Goal: Information Seeking & Learning: Learn about a topic

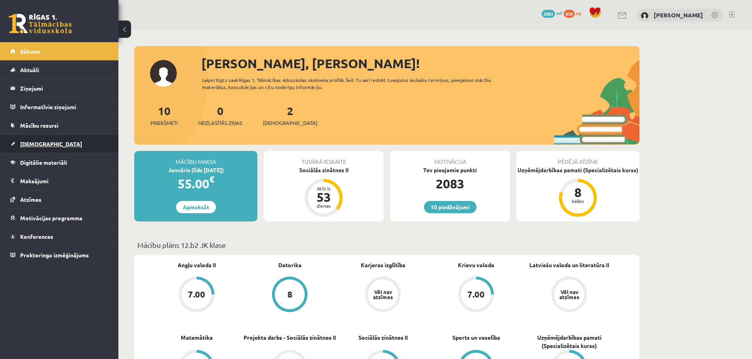
click at [54, 146] on link "[DEMOGRAPHIC_DATA]" at bounding box center [59, 144] width 98 height 18
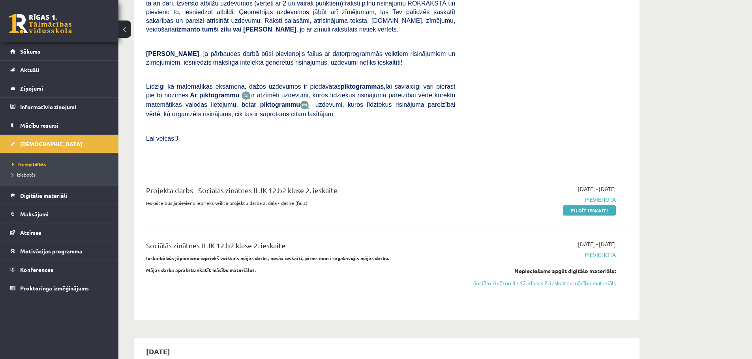
scroll to position [384, 0]
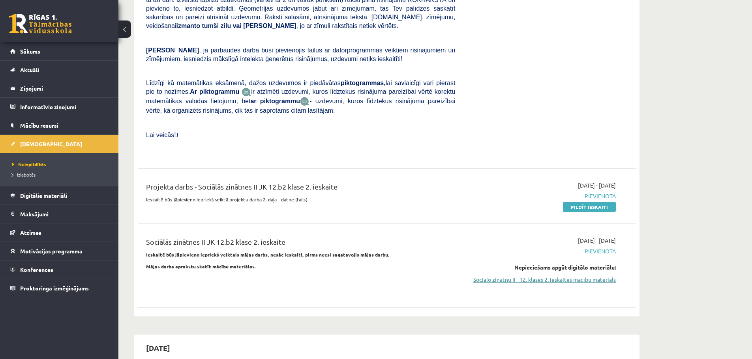
click at [603, 276] on link "Sociālo zinātņu II - 12. klases 2. ieskaites mācību materiāls" at bounding box center [541, 280] width 149 height 8
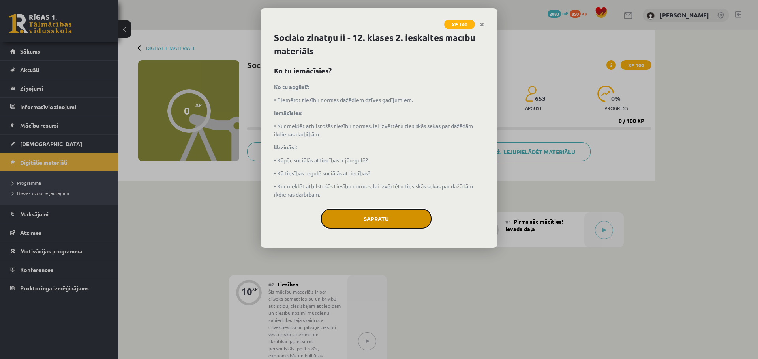
click at [400, 220] on button "Sapratu" at bounding box center [376, 219] width 110 height 20
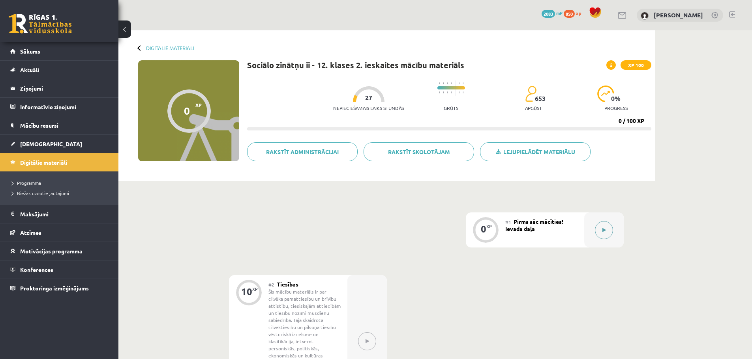
click at [606, 232] on button at bounding box center [604, 230] width 18 height 18
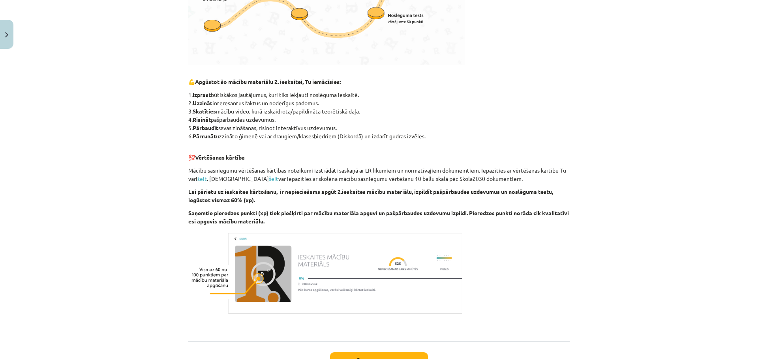
scroll to position [386, 0]
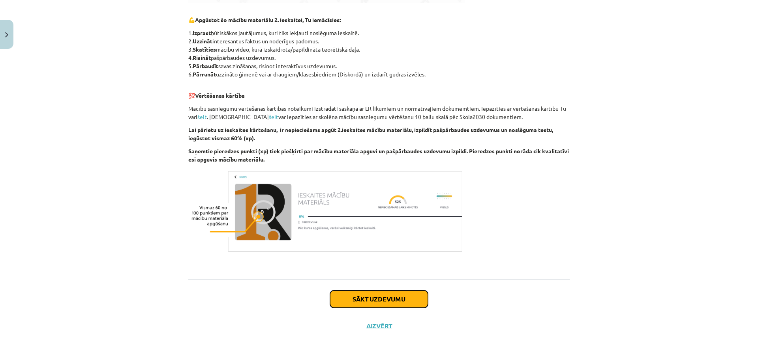
click at [376, 296] on button "Sākt uzdevumu" at bounding box center [379, 299] width 98 height 17
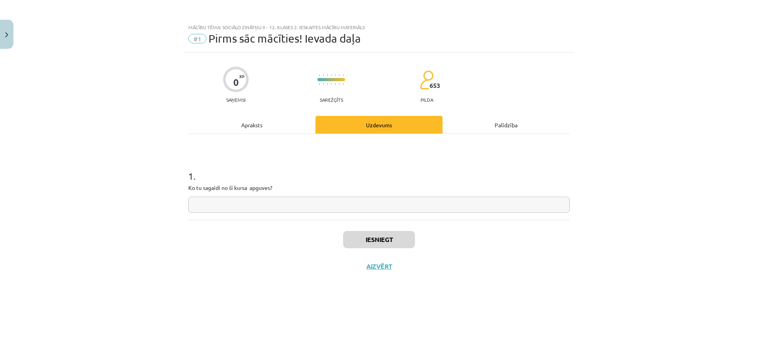
click at [252, 127] on div "Apraksts" at bounding box center [251, 125] width 127 height 18
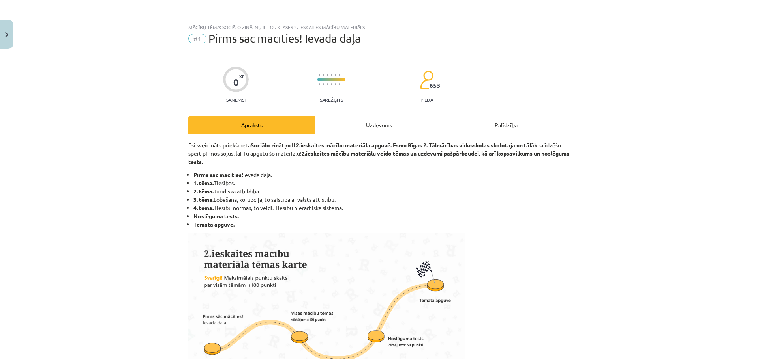
click at [369, 124] on div "Uzdevums" at bounding box center [378, 125] width 127 height 18
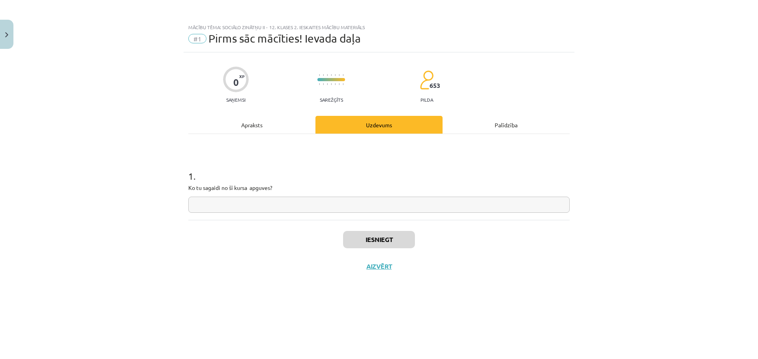
click at [289, 206] on input "text" at bounding box center [378, 205] width 381 height 16
type input "**********"
click at [384, 239] on button "Iesniegt" at bounding box center [379, 239] width 72 height 17
click at [374, 268] on button "Nākamā nodarbība" at bounding box center [378, 272] width 77 height 18
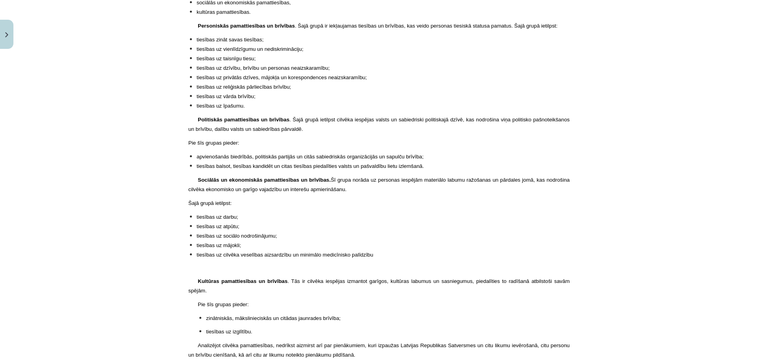
scroll to position [1046, 0]
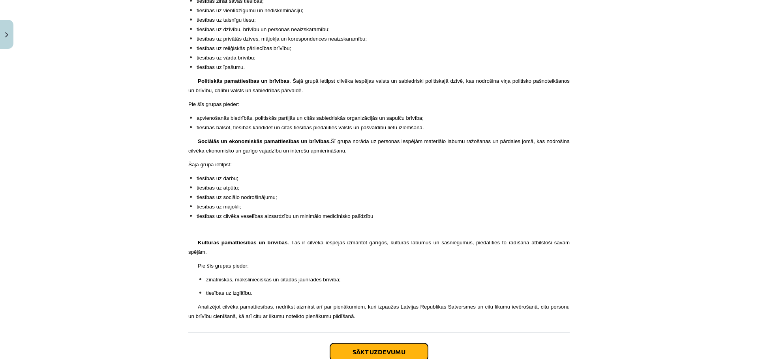
click at [368, 344] on button "Sākt uzdevumu" at bounding box center [379, 352] width 98 height 17
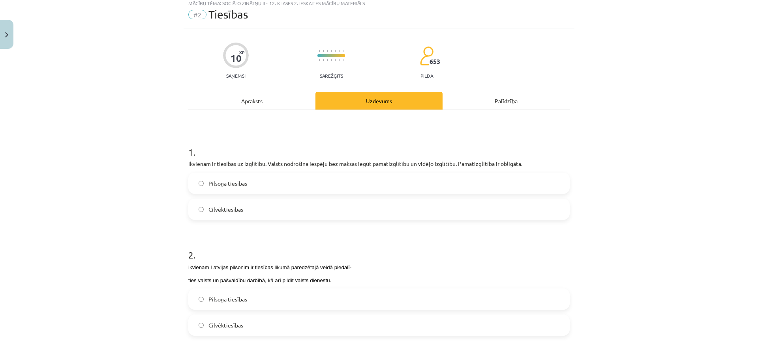
scroll to position [20, 0]
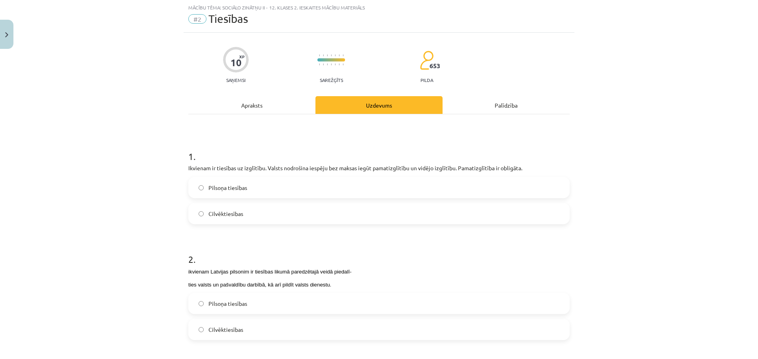
click at [235, 215] on span "Cilvēktiesības" at bounding box center [225, 214] width 35 height 8
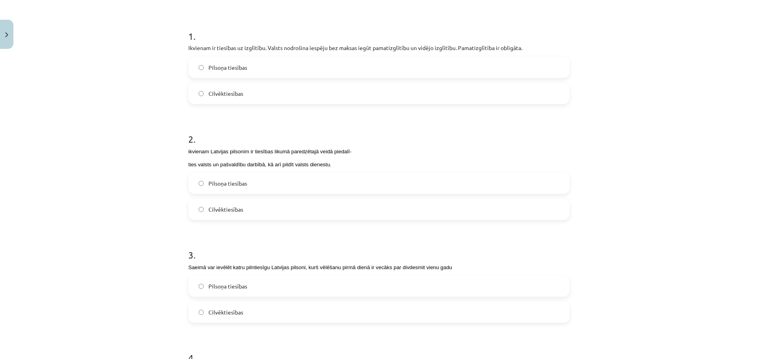
scroll to position [146, 0]
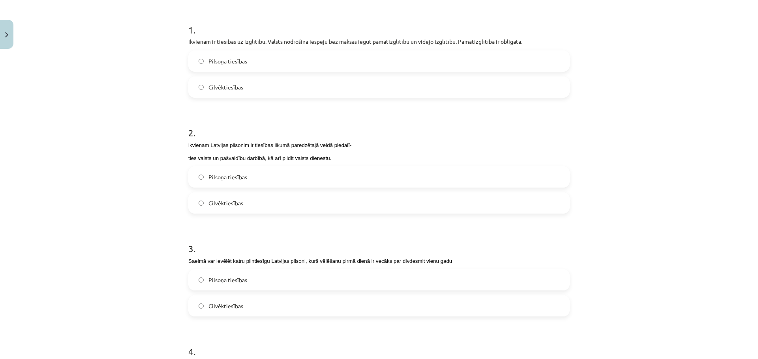
click at [231, 178] on span "Pilsoņa tiesības" at bounding box center [227, 177] width 39 height 8
click at [245, 283] on label "Pilsoņa tiesības" at bounding box center [379, 280] width 380 height 20
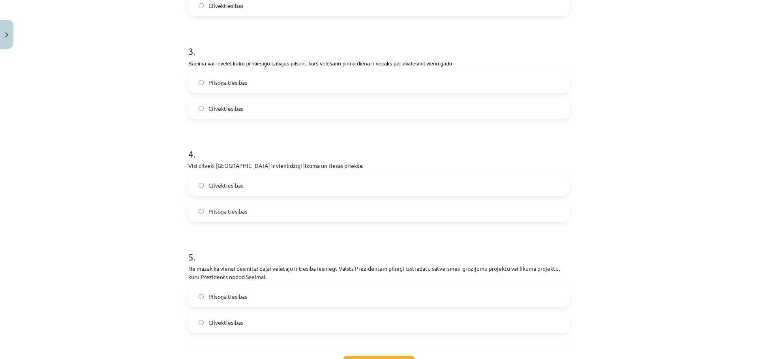
scroll to position [356, 0]
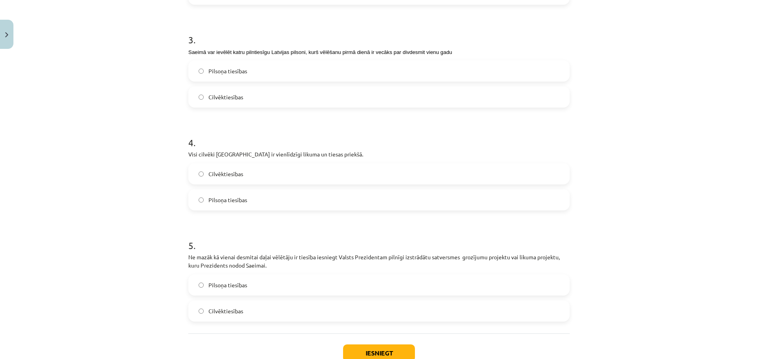
click at [252, 178] on label "Cilvēktiesības" at bounding box center [379, 174] width 380 height 20
click at [255, 286] on label "Pilsoņa tiesības" at bounding box center [379, 285] width 380 height 20
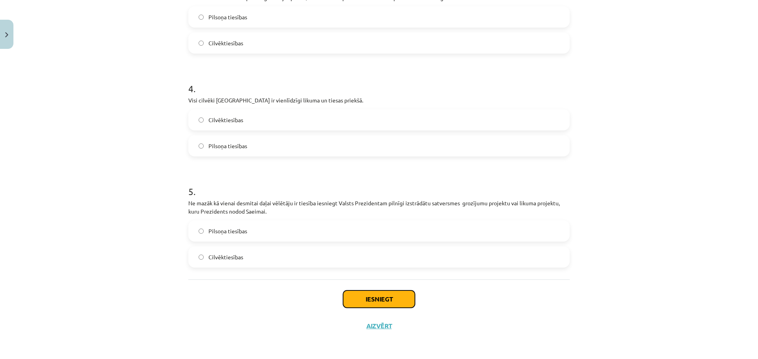
click at [369, 299] on button "Iesniegt" at bounding box center [379, 299] width 72 height 17
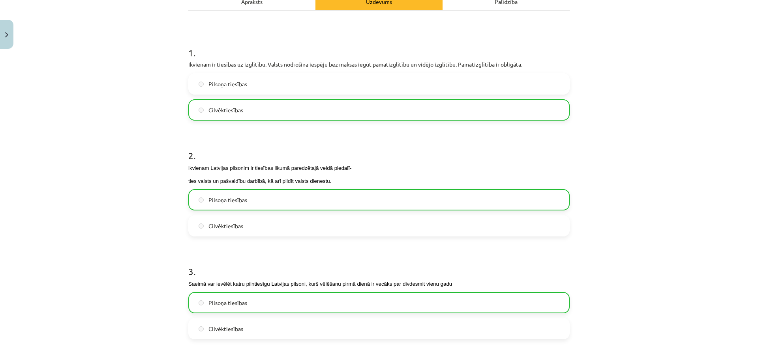
scroll to position [123, 0]
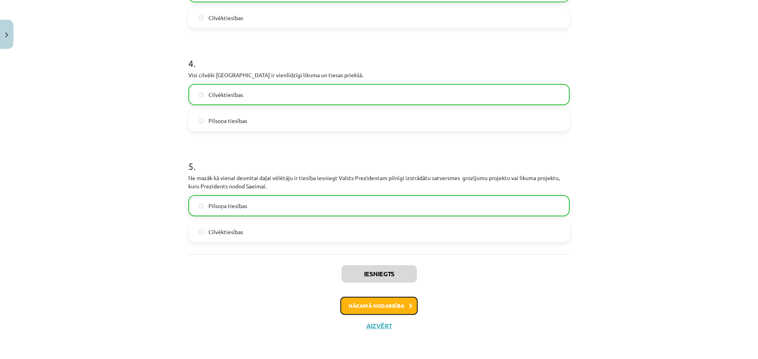
click at [406, 299] on button "Nākamā nodarbība" at bounding box center [378, 306] width 77 height 18
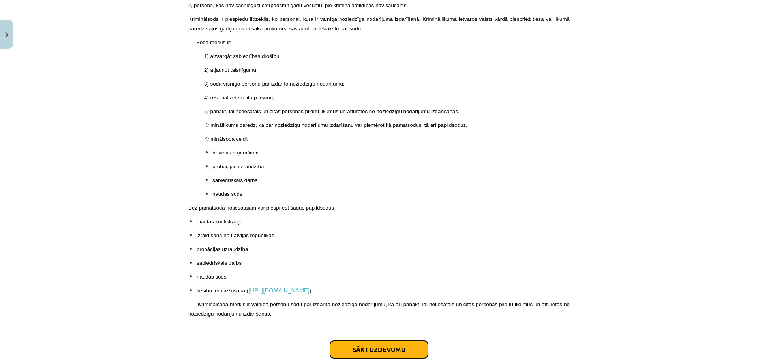
click at [358, 341] on button "Sākt uzdevumu" at bounding box center [379, 349] width 98 height 17
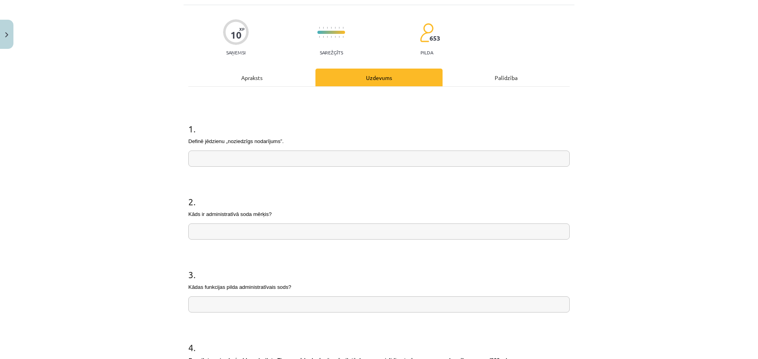
scroll to position [20, 0]
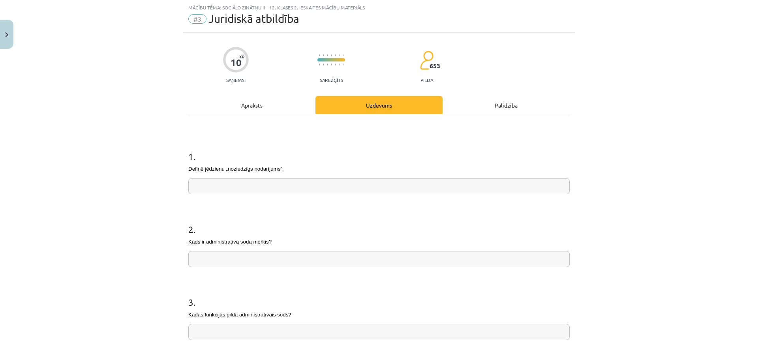
click at [261, 106] on div "Apraksts" at bounding box center [251, 105] width 127 height 18
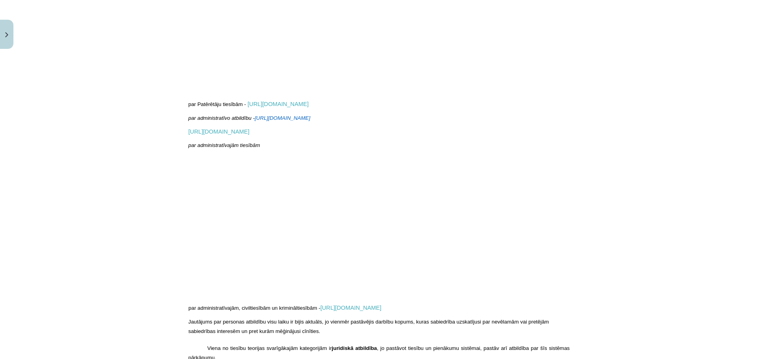
scroll to position [0, 0]
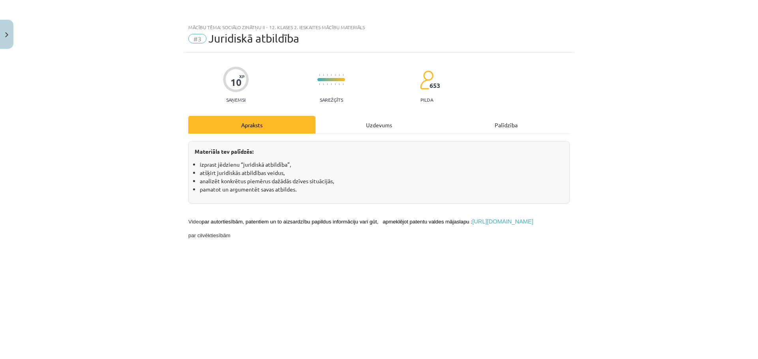
click at [380, 127] on div "Uzdevums" at bounding box center [378, 125] width 127 height 18
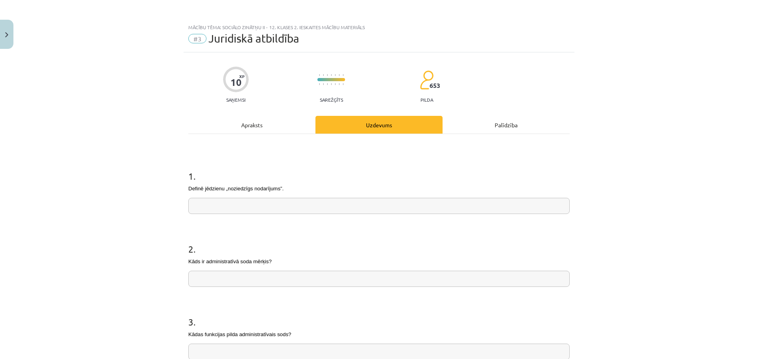
scroll to position [20, 0]
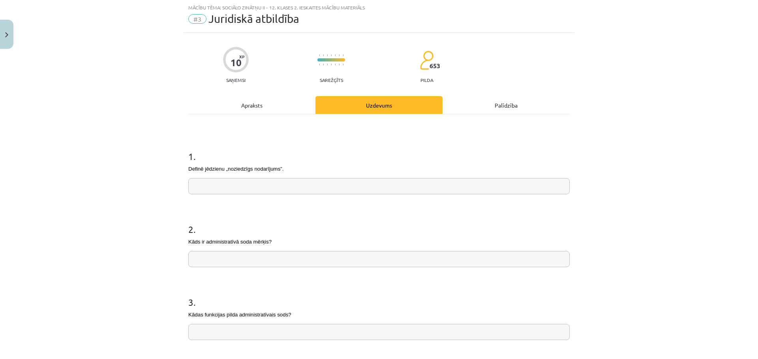
click at [228, 185] on input "text" at bounding box center [378, 186] width 381 height 16
type input "**********"
click at [254, 103] on div "Apraksts" at bounding box center [251, 105] width 127 height 18
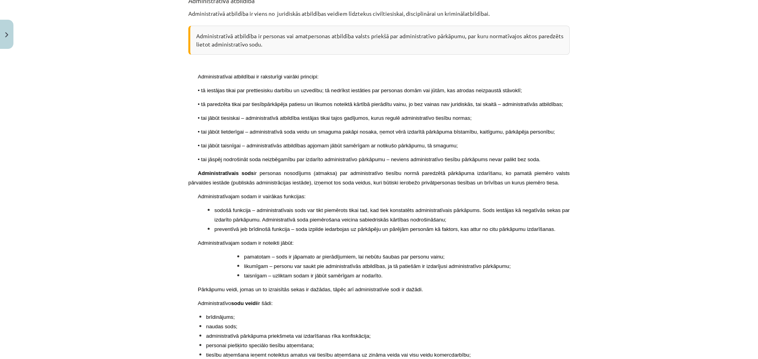
scroll to position [1660, 0]
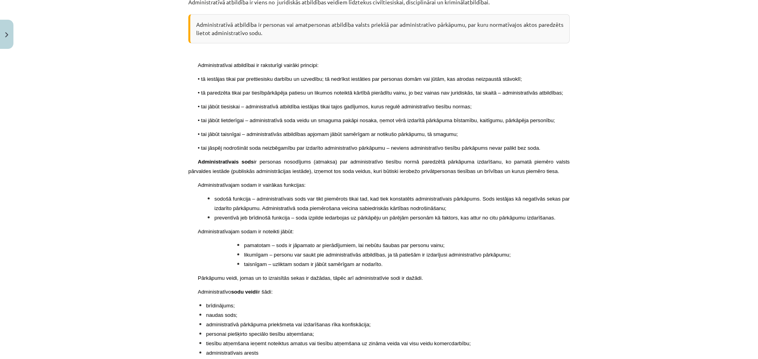
drag, startPoint x: 258, startPoint y: 129, endPoint x: 558, endPoint y: 138, distance: 300.4
click at [558, 157] on p "Administratīvais sods ir personas nosodījums (atmaksa) par administratīvo tiesī…" at bounding box center [378, 166] width 381 height 19
copy span "personas nosodījums (atmaksa) par administratīvo tiesību normā paredzētā pārkāp…"
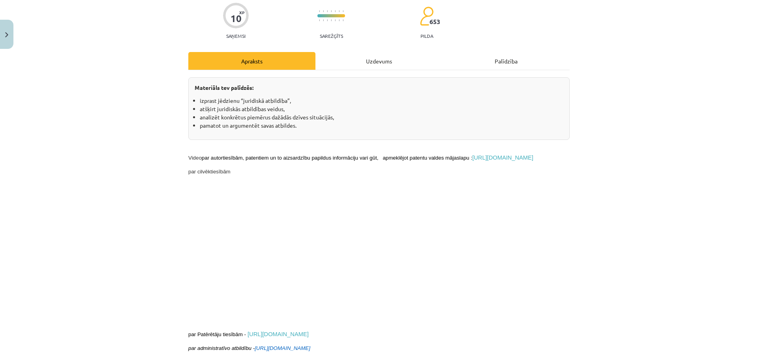
scroll to position [0, 0]
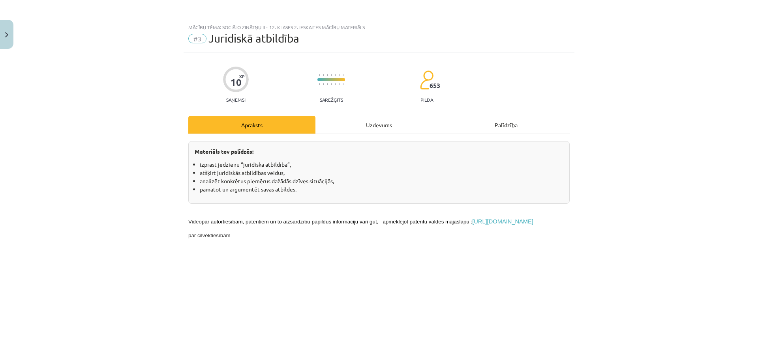
click at [365, 120] on div "Uzdevums" at bounding box center [378, 125] width 127 height 18
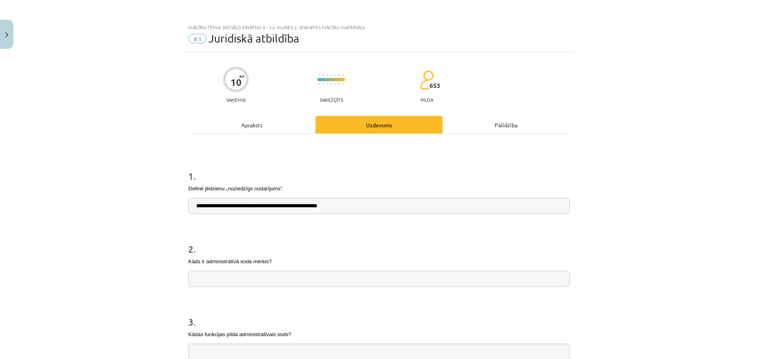
scroll to position [20, 0]
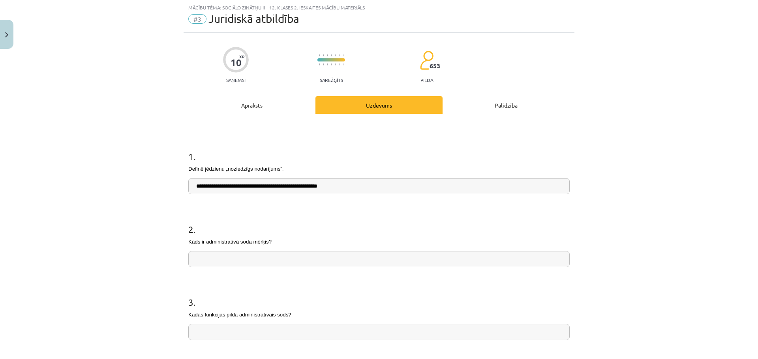
click at [233, 260] on input "text" at bounding box center [378, 259] width 381 height 16
paste input "**********"
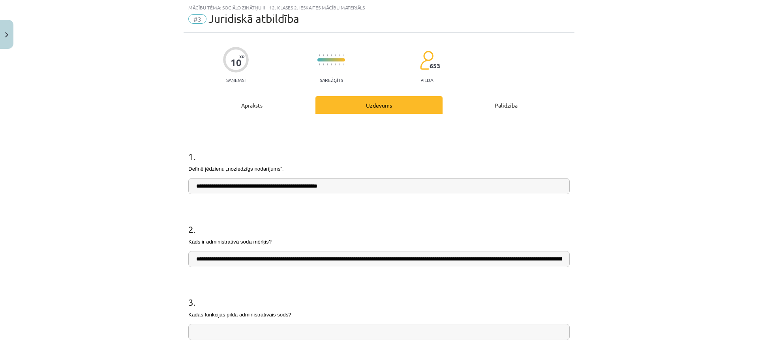
scroll to position [0, 324]
click at [221, 256] on input "**********" at bounding box center [378, 259] width 381 height 16
drag, startPoint x: 193, startPoint y: 259, endPoint x: 269, endPoint y: 260, distance: 77.0
click at [269, 260] on input "**********" at bounding box center [378, 259] width 381 height 16
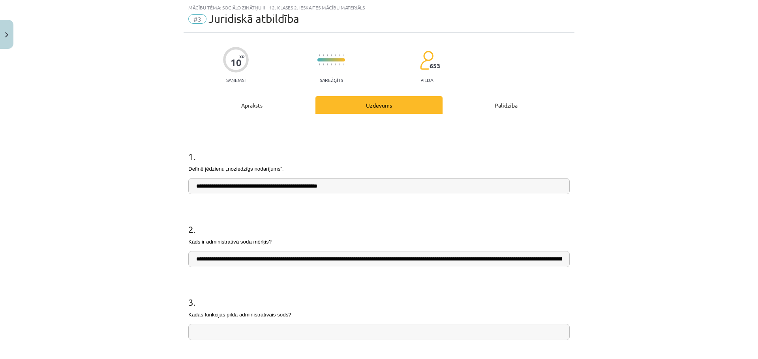
click at [331, 258] on input "**********" at bounding box center [378, 259] width 381 height 16
click at [421, 261] on input "**********" at bounding box center [378, 259] width 381 height 16
type input "**********"
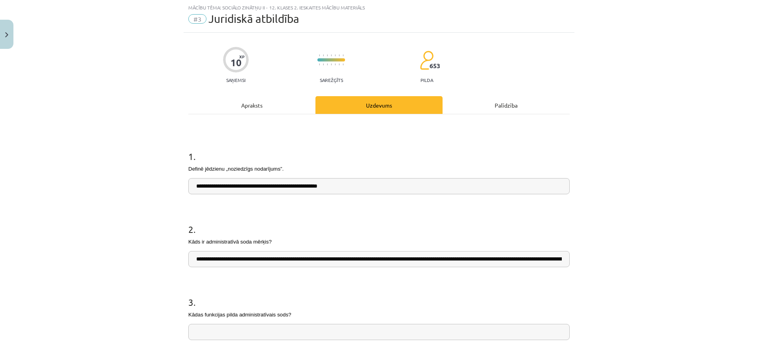
click at [250, 102] on div "Apraksts" at bounding box center [251, 105] width 127 height 18
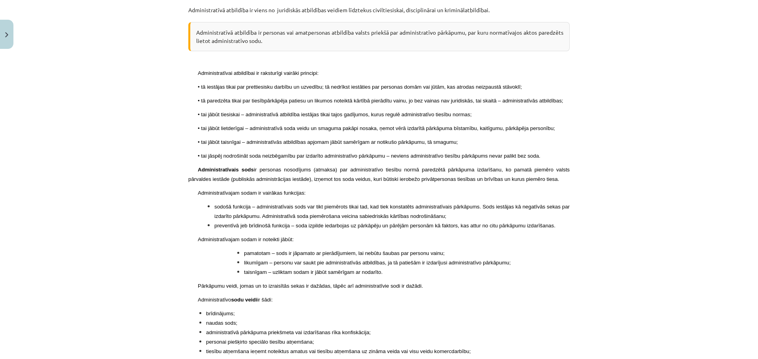
scroll to position [1655, 0]
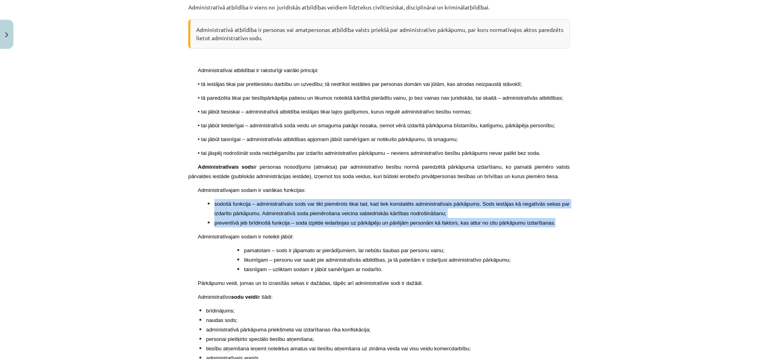
drag, startPoint x: 210, startPoint y: 168, endPoint x: 554, endPoint y: 189, distance: 344.7
click at [554, 199] on ul "sodošā funkcija – administratīvais sods var tikt piemērots tikai tad, kad tiek …" at bounding box center [381, 213] width 376 height 28
copy ul "sodošā funkcija – administratīvais sods var tikt piemērots tikai tad, kad tiek …"
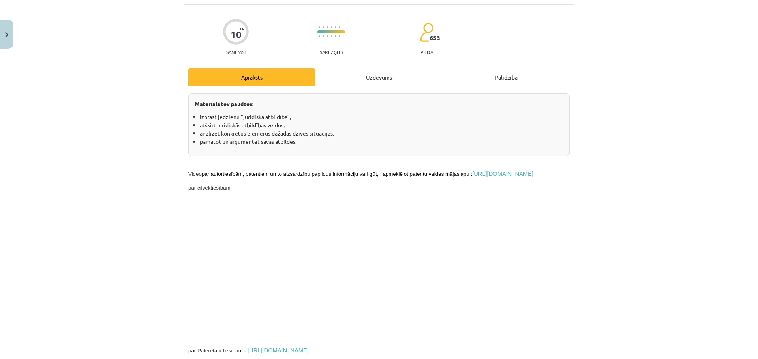
scroll to position [0, 0]
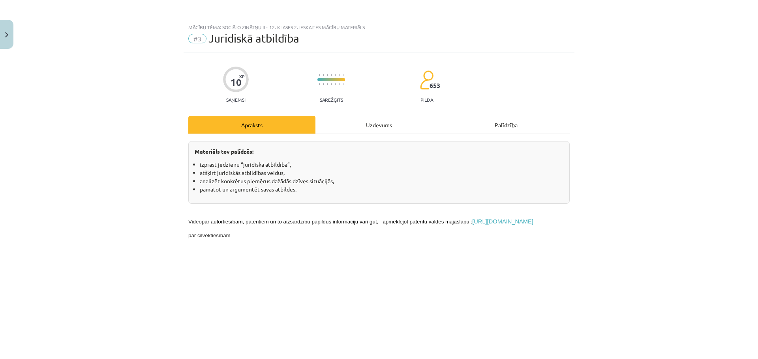
click at [370, 126] on div "Uzdevums" at bounding box center [378, 125] width 127 height 18
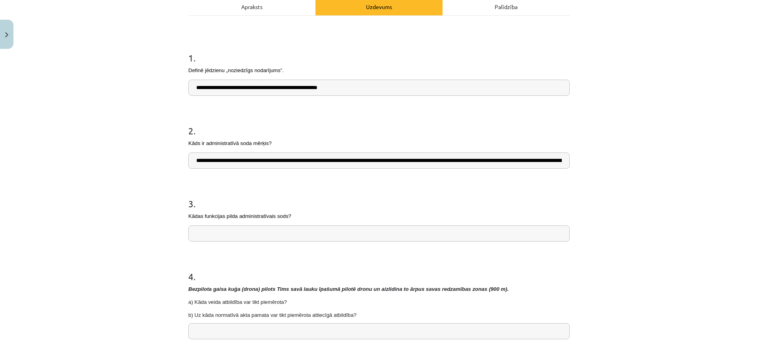
scroll to position [134, 0]
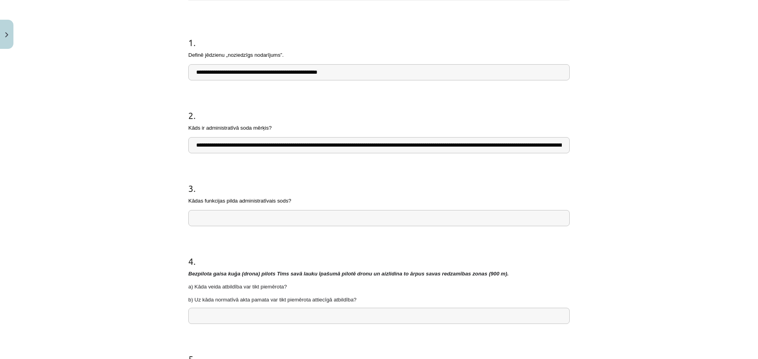
click at [258, 215] on input "text" at bounding box center [378, 218] width 381 height 16
paste input "**********"
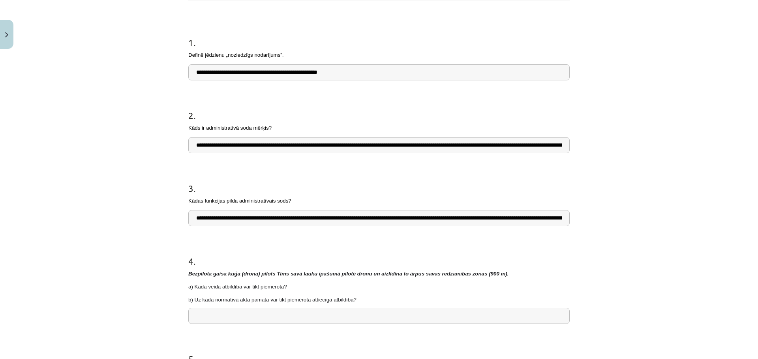
scroll to position [0, 596]
click at [229, 216] on input "**********" at bounding box center [378, 218] width 381 height 16
click at [264, 217] on input "**********" at bounding box center [378, 218] width 381 height 16
click at [283, 218] on input "**********" at bounding box center [378, 218] width 381 height 16
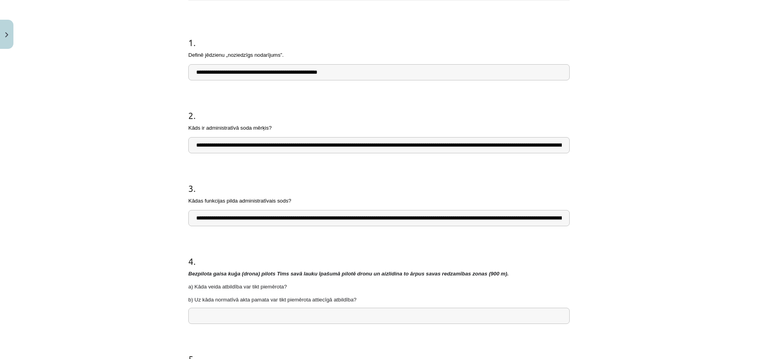
click at [196, 216] on input "**********" at bounding box center [378, 218] width 381 height 16
click at [208, 217] on input "**********" at bounding box center [378, 218] width 381 height 16
click at [229, 219] on input "**********" at bounding box center [378, 218] width 381 height 16
drag, startPoint x: 473, startPoint y: 217, endPoint x: 446, endPoint y: 220, distance: 27.0
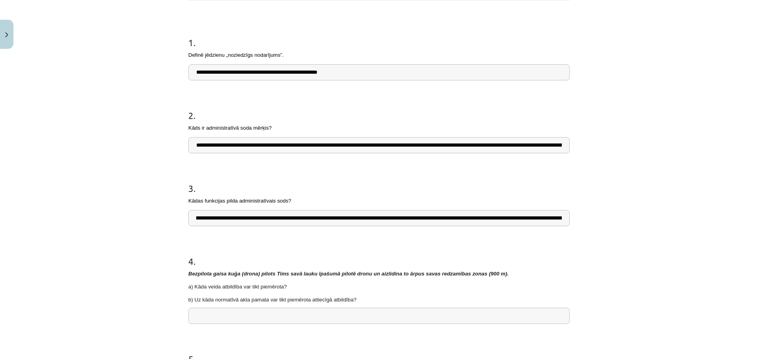
click at [446, 220] on input "**********" at bounding box center [378, 218] width 381 height 16
type input "**********"
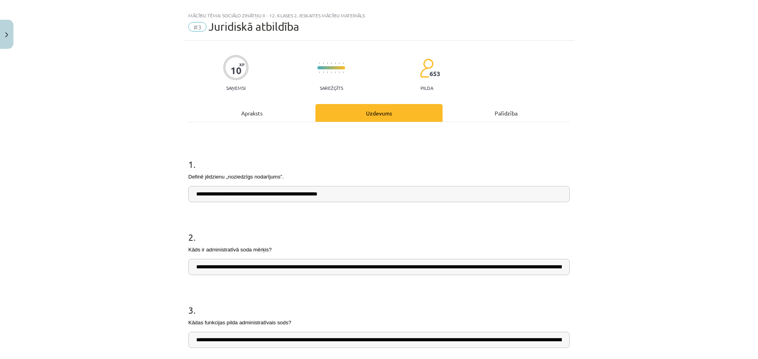
scroll to position [0, 0]
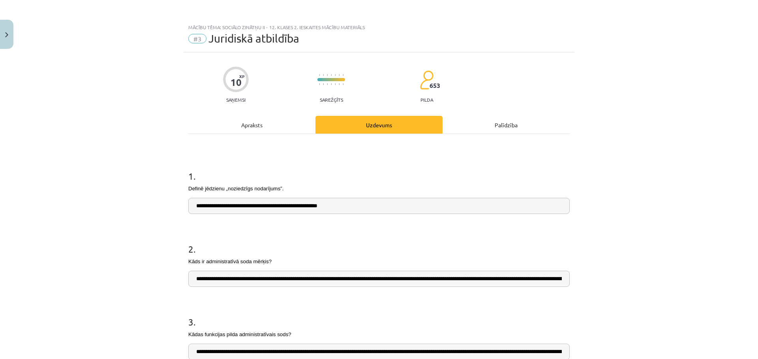
click at [247, 123] on div "Apraksts" at bounding box center [251, 125] width 127 height 18
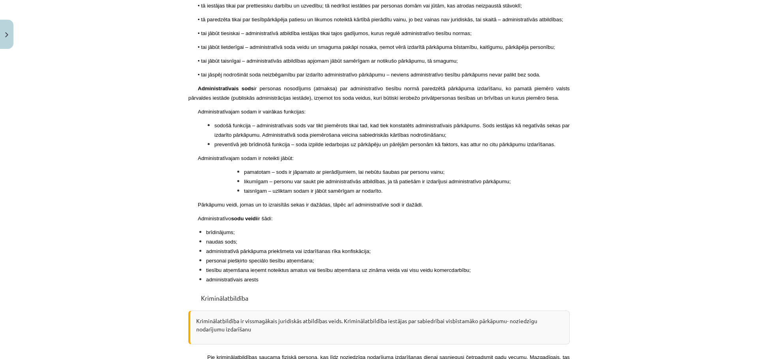
scroll to position [1736, 0]
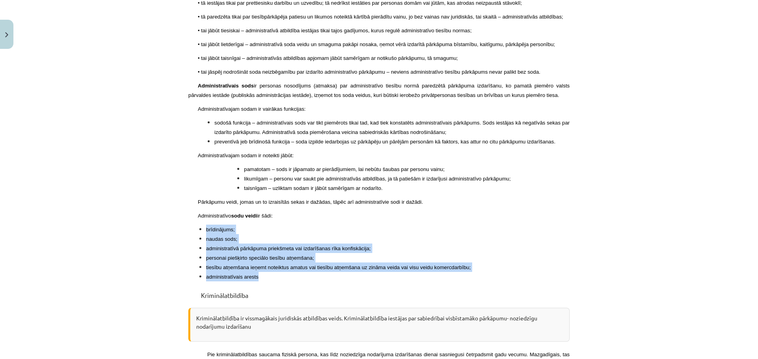
drag, startPoint x: 201, startPoint y: 190, endPoint x: 261, endPoint y: 234, distance: 74.3
click at [261, 234] on ul "brīdinājums; naudas sods; administratīvā pārkāpuma priekšmeta vai izdarīšanas r…" at bounding box center [378, 253] width 381 height 57
copy ul "brīdinājums; naudas sods; administratīvā pārkāpuma priekšmeta vai izdarīšanas r…"
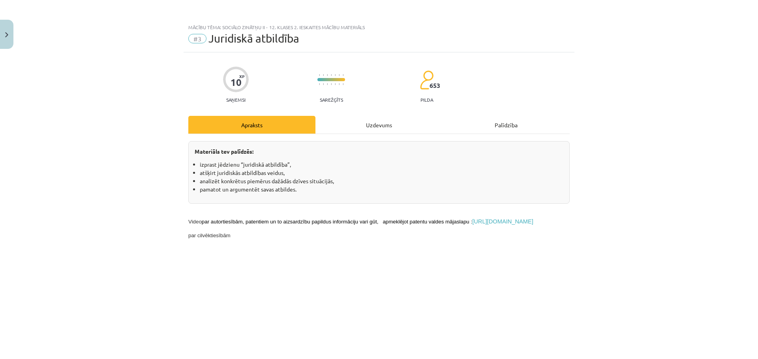
click at [371, 126] on div "Uzdevums" at bounding box center [378, 125] width 127 height 18
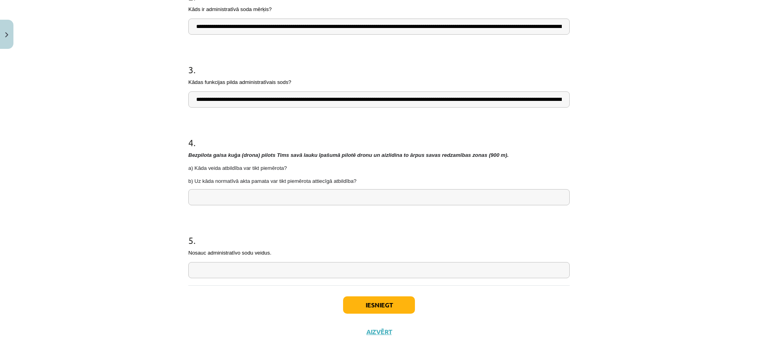
scroll to position [257, 0]
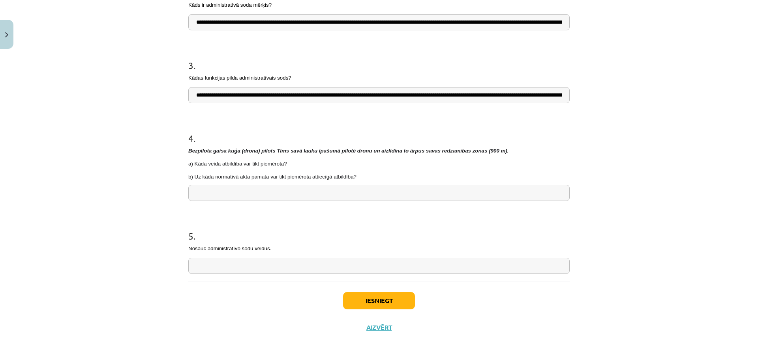
click at [249, 260] on input "text" at bounding box center [378, 266] width 381 height 16
paste input "**********"
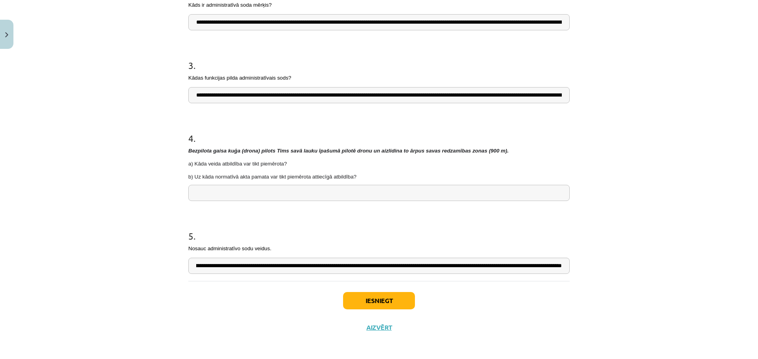
scroll to position [0, 314]
type input "**********"
click at [240, 196] on input "text" at bounding box center [378, 193] width 381 height 16
paste input "**********"
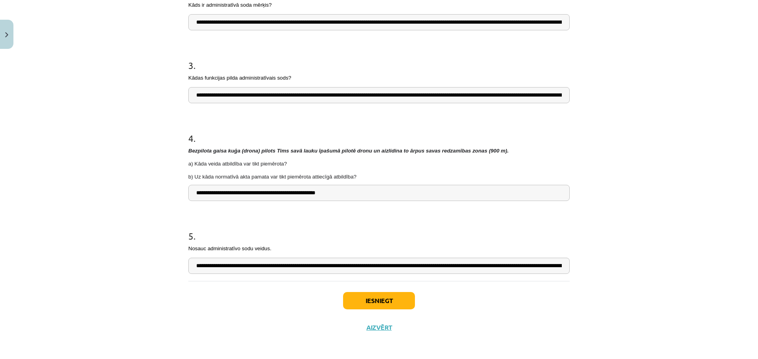
type input "**********"
click at [392, 299] on button "Iesniegt" at bounding box center [379, 300] width 72 height 17
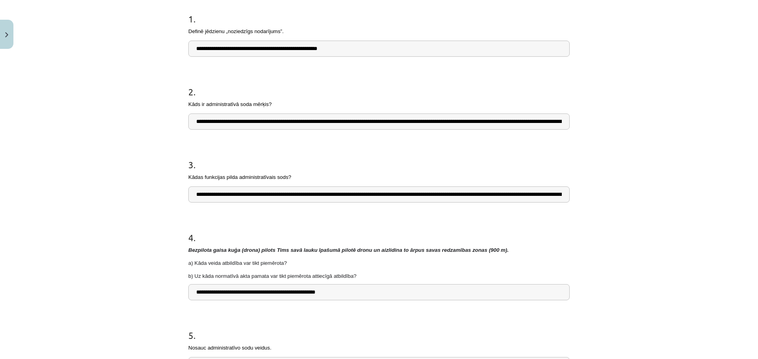
scroll to position [282, 0]
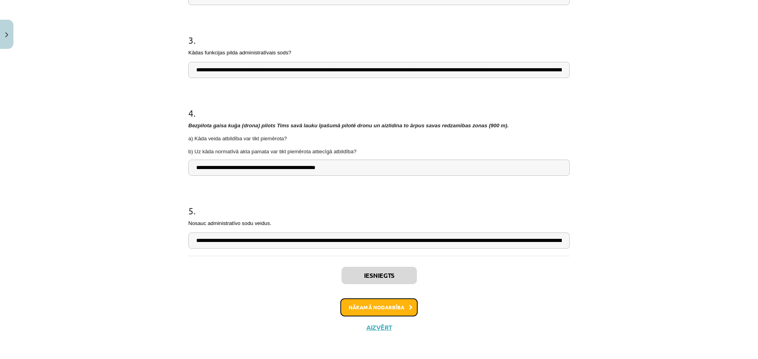
click at [375, 299] on button "Nākamā nodarbība" at bounding box center [378, 308] width 77 height 18
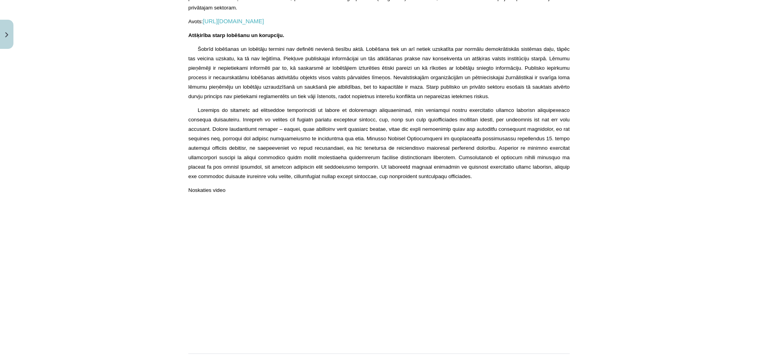
scroll to position [1284, 0]
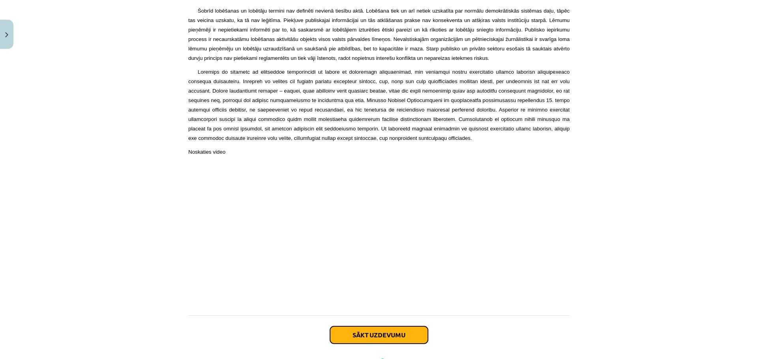
click at [381, 327] on button "Sākt uzdevumu" at bounding box center [379, 335] width 98 height 17
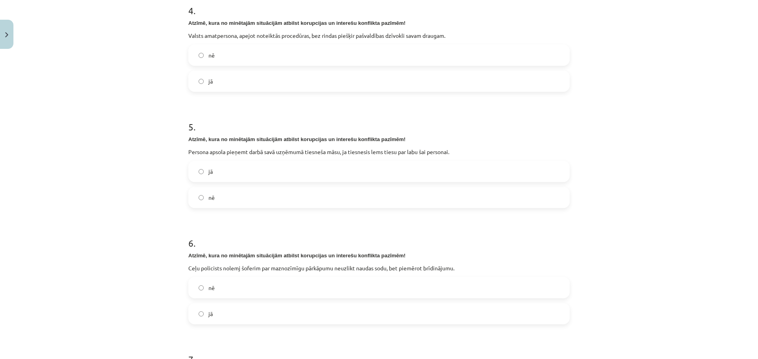
scroll to position [634, 0]
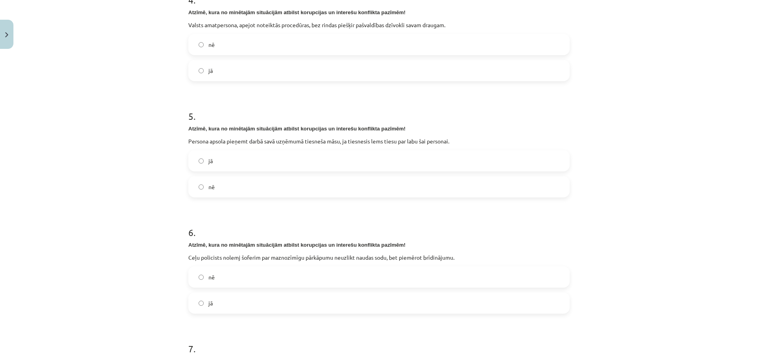
click at [269, 161] on label "jā" at bounding box center [379, 161] width 380 height 20
click at [240, 272] on label "nē" at bounding box center [379, 278] width 380 height 20
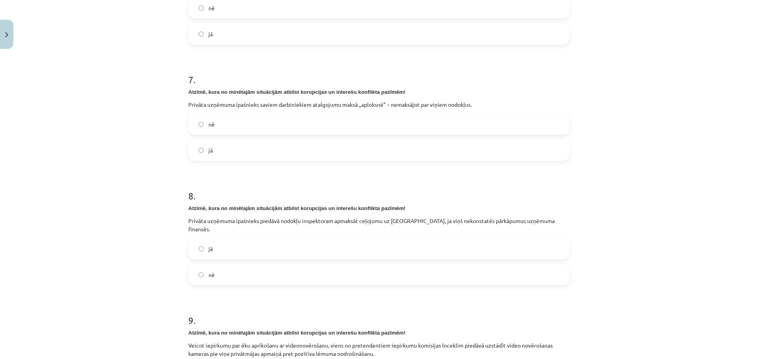
scroll to position [907, 0]
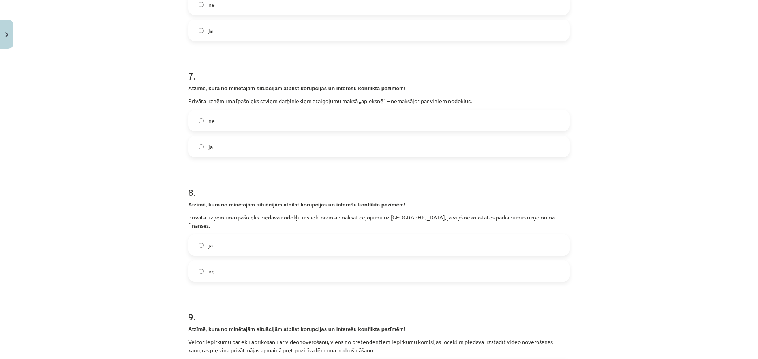
click at [233, 148] on label "jā" at bounding box center [379, 147] width 380 height 20
click at [234, 238] on label "jā" at bounding box center [379, 246] width 380 height 20
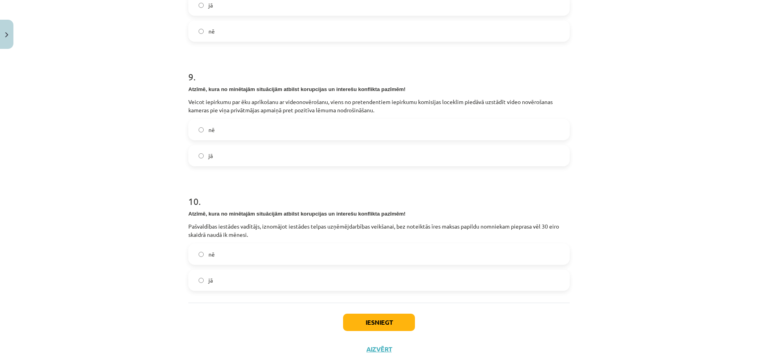
scroll to position [1149, 0]
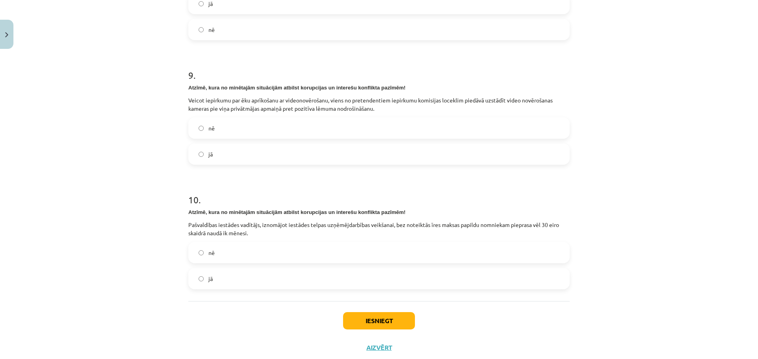
click at [221, 272] on label "jā" at bounding box center [379, 279] width 380 height 20
click at [222, 145] on label "jā" at bounding box center [379, 154] width 380 height 20
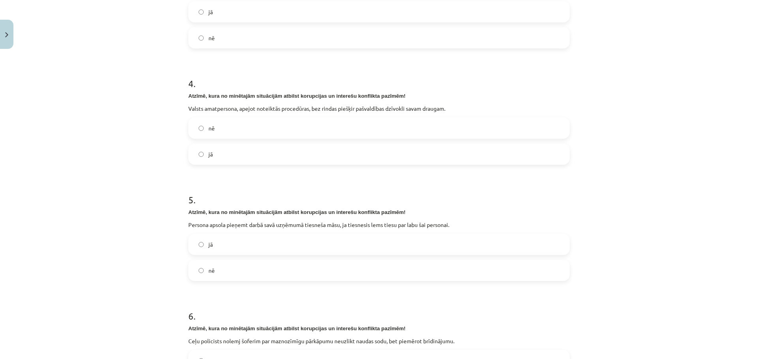
scroll to position [542, 0]
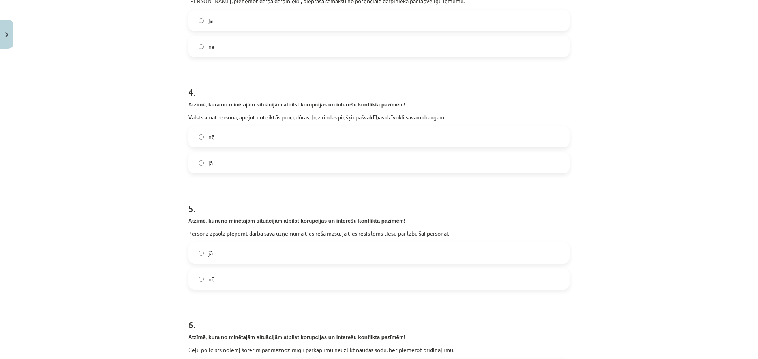
click at [212, 164] on label "jā" at bounding box center [379, 163] width 380 height 20
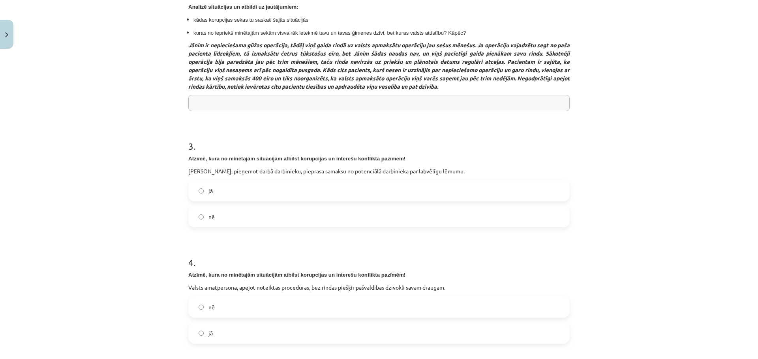
scroll to position [363, 0]
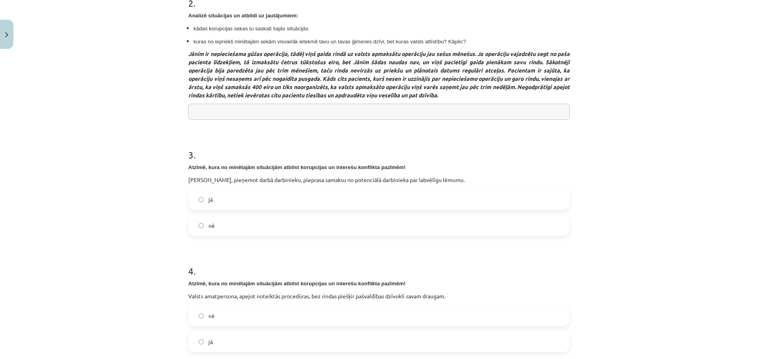
click at [240, 222] on label "nē" at bounding box center [379, 226] width 380 height 20
click at [237, 196] on label "jā" at bounding box center [379, 200] width 380 height 20
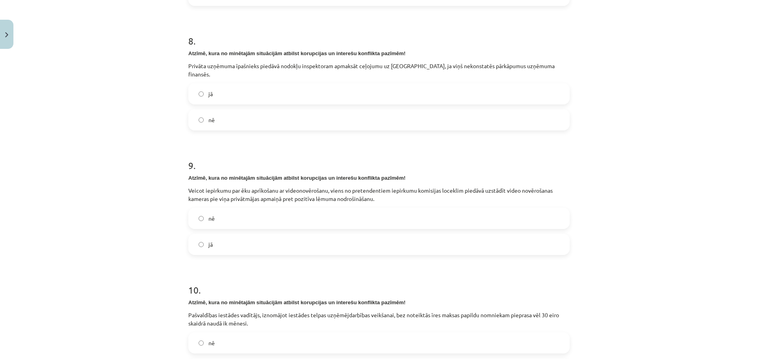
scroll to position [1162, 0]
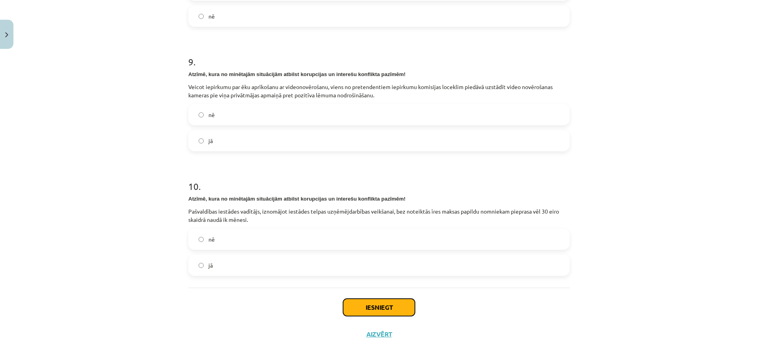
click at [379, 299] on button "Iesniegt" at bounding box center [379, 307] width 72 height 17
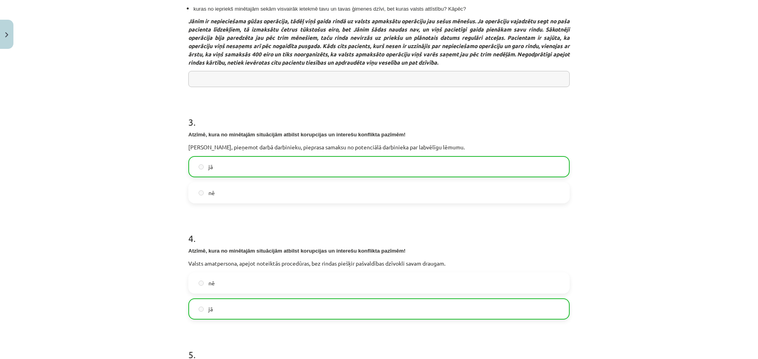
scroll to position [378, 0]
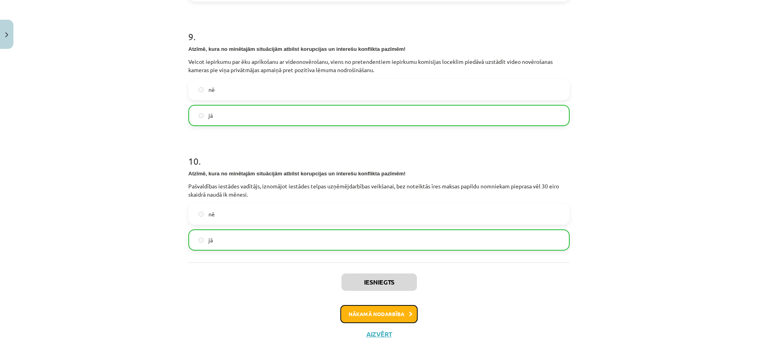
click at [364, 305] on button "Nākamā nodarbība" at bounding box center [378, 314] width 77 height 18
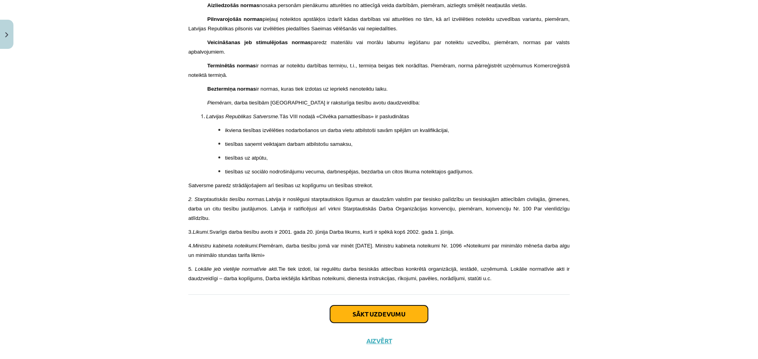
click at [387, 306] on button "Sākt uzdevumu" at bounding box center [379, 314] width 98 height 17
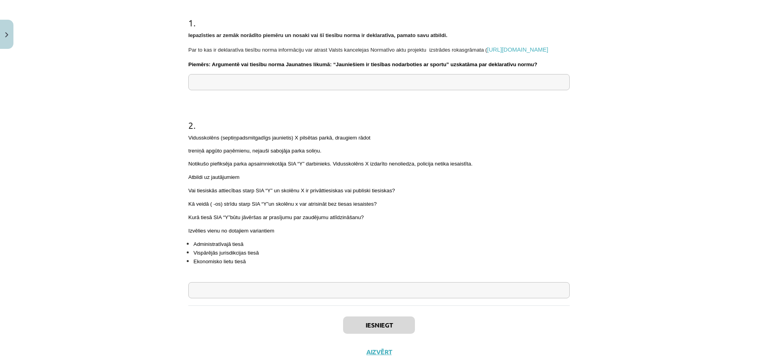
scroll to position [187, 0]
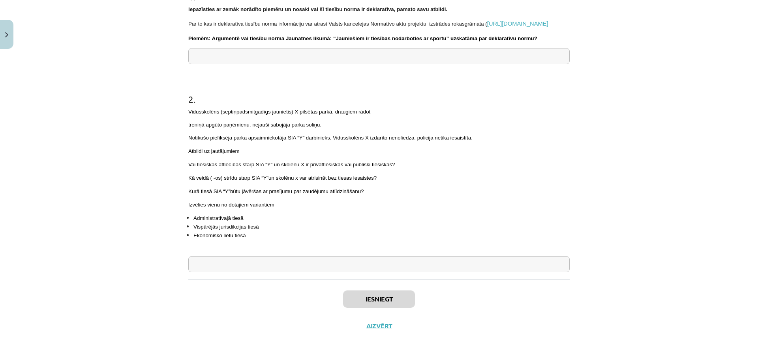
click at [244, 260] on input "text" at bounding box center [378, 264] width 381 height 16
type input "**********"
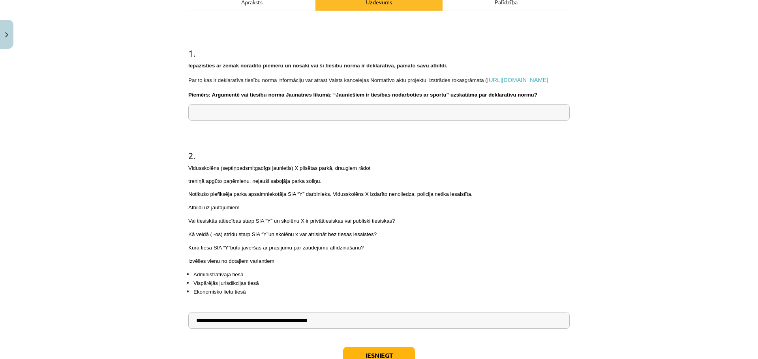
scroll to position [115, 0]
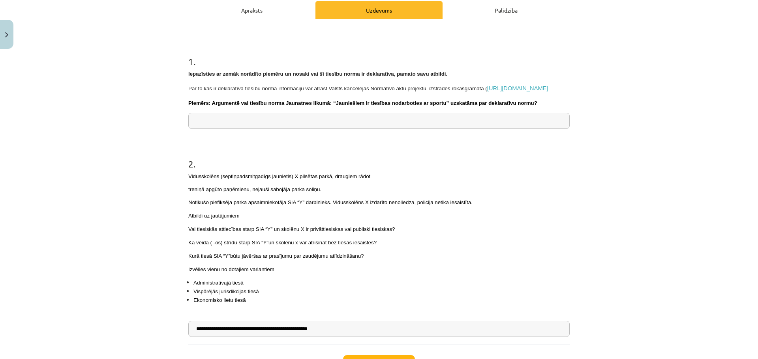
click at [297, 124] on input "text" at bounding box center [378, 121] width 381 height 16
type input "**********"
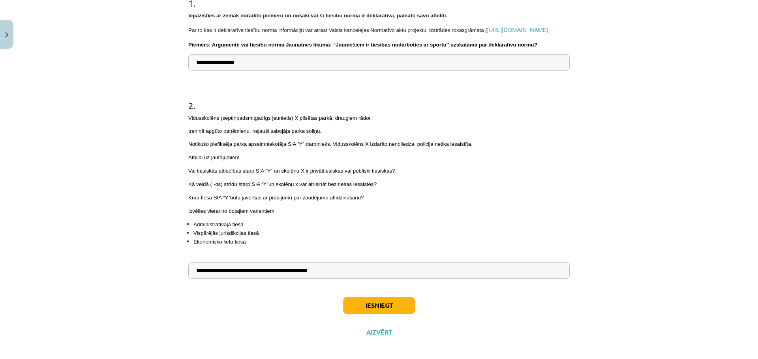
scroll to position [187, 0]
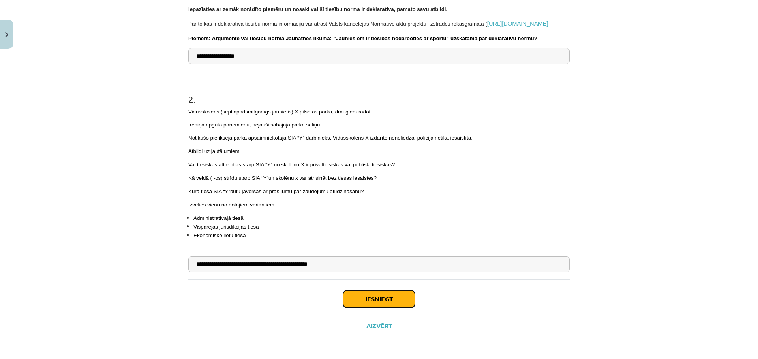
click at [366, 305] on button "Iesniegt" at bounding box center [379, 299] width 72 height 17
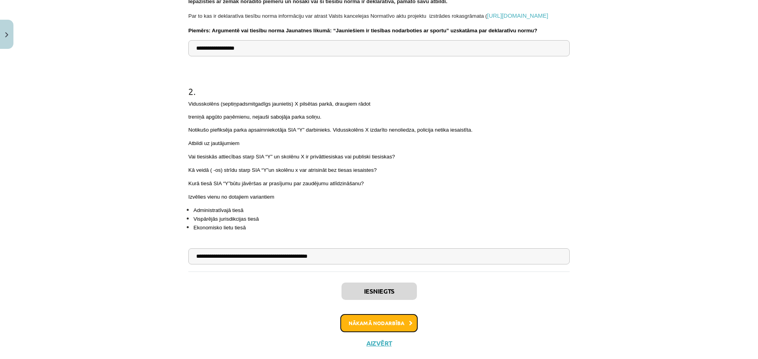
click at [379, 333] on button "Nākamā nodarbība" at bounding box center [378, 323] width 77 height 18
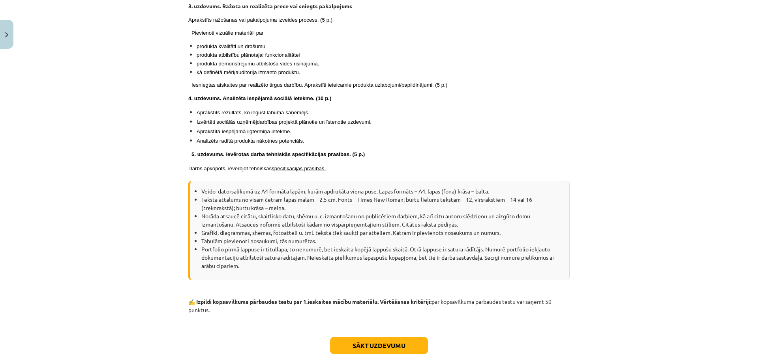
scroll to position [427, 0]
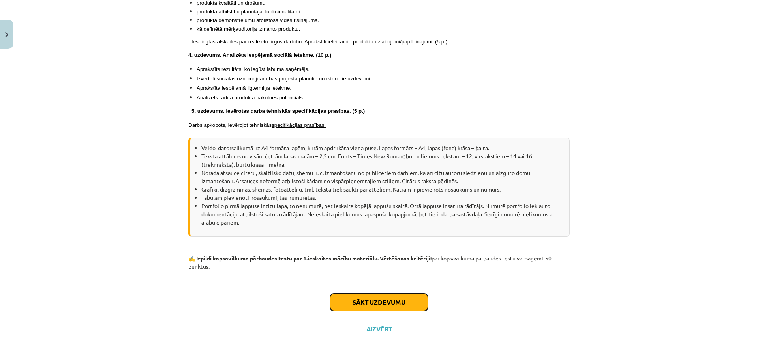
click at [381, 301] on button "Sākt uzdevumu" at bounding box center [379, 302] width 98 height 17
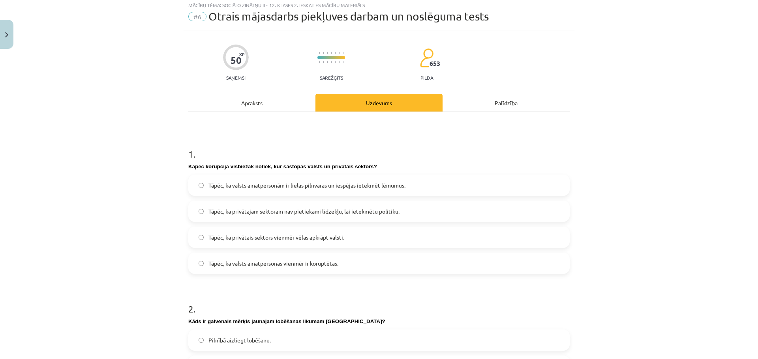
scroll to position [20, 0]
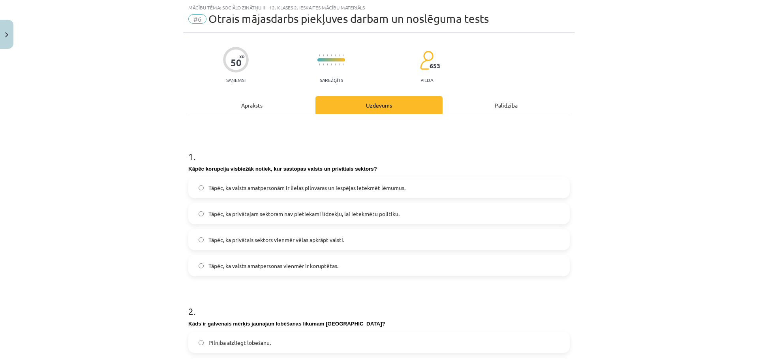
click at [263, 195] on label "Tāpēc, ka valsts amatpersonām ir lielas pilnvaras un iespējas ietekmēt lēmumus." at bounding box center [379, 188] width 380 height 20
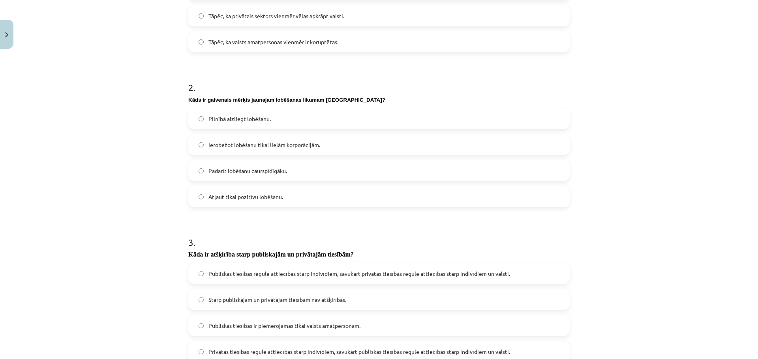
scroll to position [254, 0]
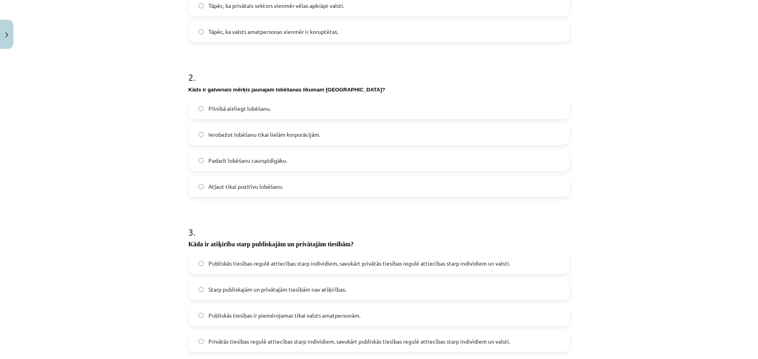
click at [302, 139] on label "Ierobežot lobēšanu tikai lielām korporācijām." at bounding box center [379, 135] width 380 height 20
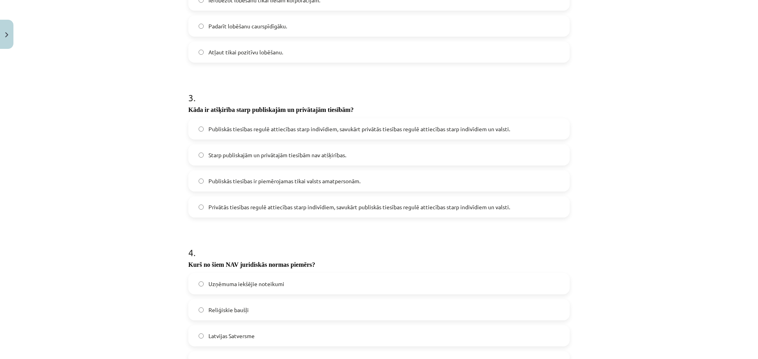
scroll to position [405, 0]
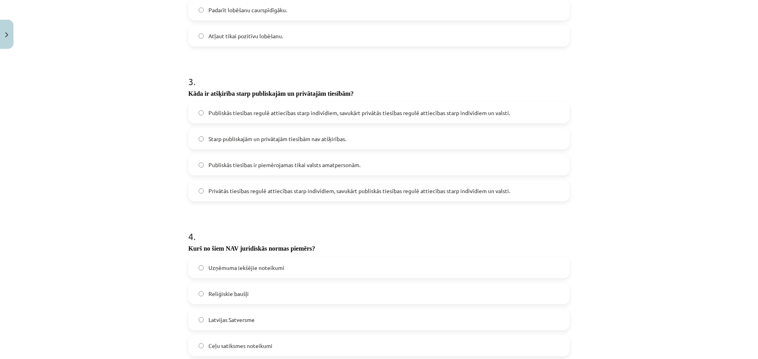
click at [460, 191] on span "Privātās tiesības regulē attiecības starp indivīdiem, savukārt publiskās tiesīb…" at bounding box center [358, 191] width 301 height 8
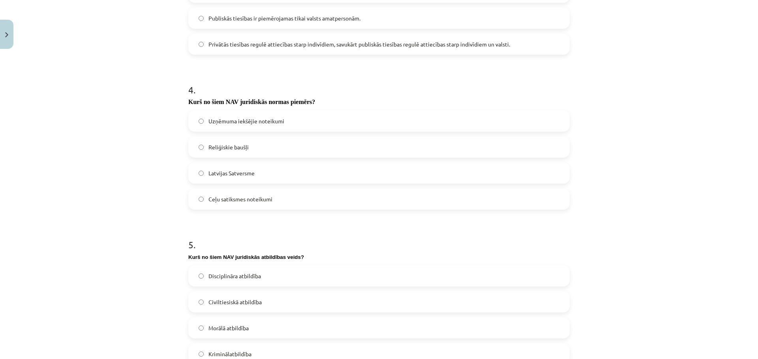
scroll to position [554, 0]
click at [260, 143] on label "Reliģiskie baušļi" at bounding box center [379, 145] width 380 height 20
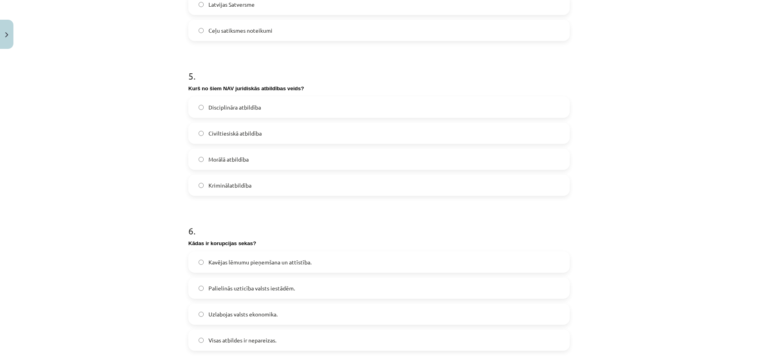
scroll to position [727, 0]
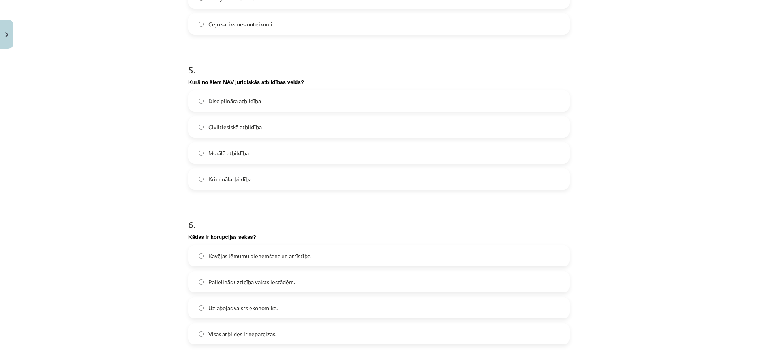
click at [264, 150] on label "Morālā atbildība" at bounding box center [379, 153] width 380 height 20
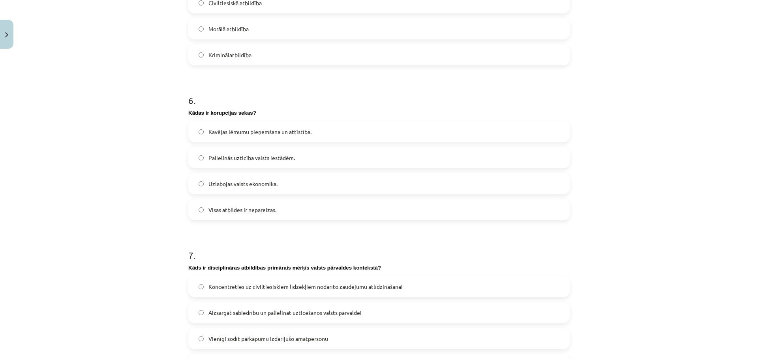
scroll to position [855, 0]
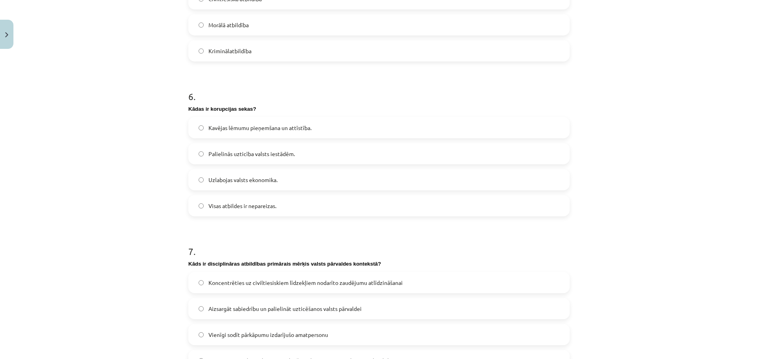
click at [287, 206] on label "Visas atbildes ir nepareizas." at bounding box center [379, 206] width 380 height 20
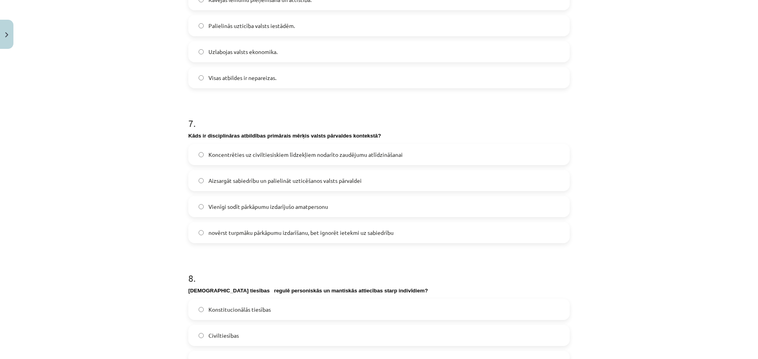
scroll to position [985, 0]
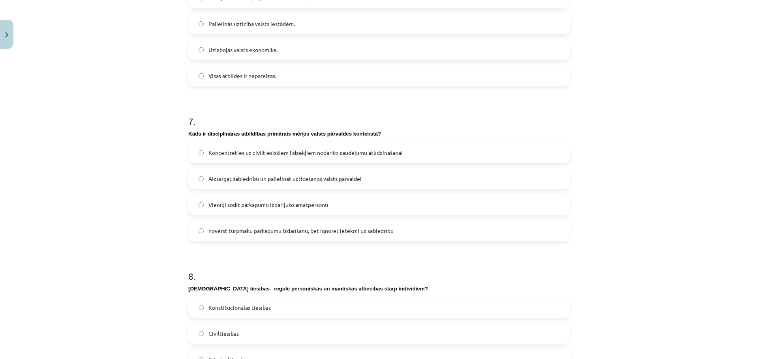
click at [282, 179] on span "Aizsargāt sabiedrību un palielināt uzticēšanos valsts pārvaldei" at bounding box center [284, 179] width 153 height 8
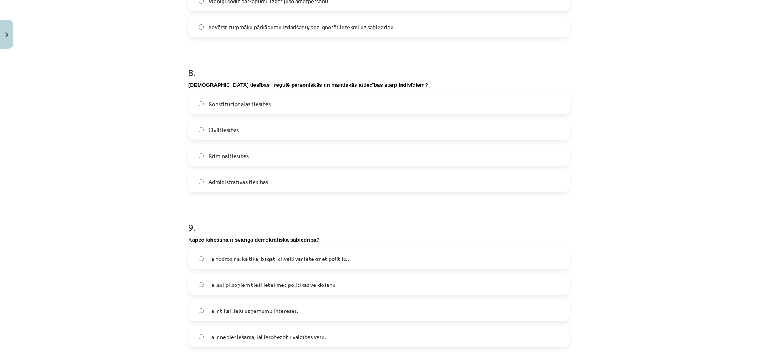
scroll to position [1199, 0]
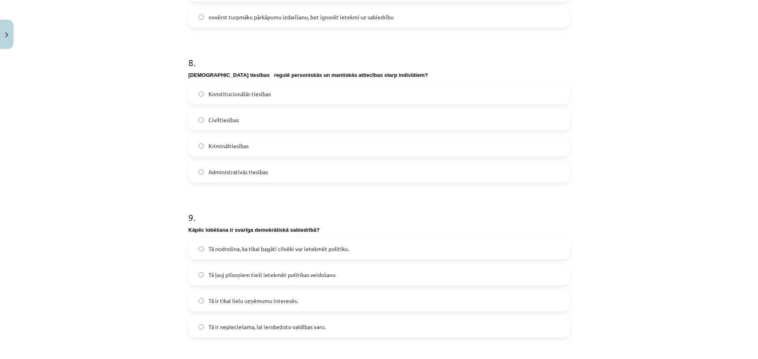
click at [272, 173] on label "Administratīvās tiesības" at bounding box center [379, 172] width 380 height 20
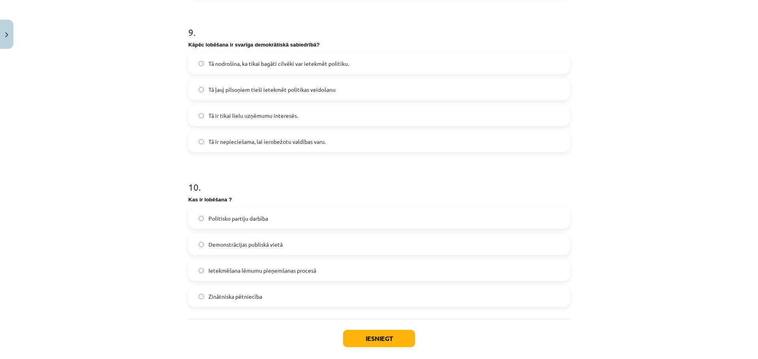
scroll to position [1389, 0]
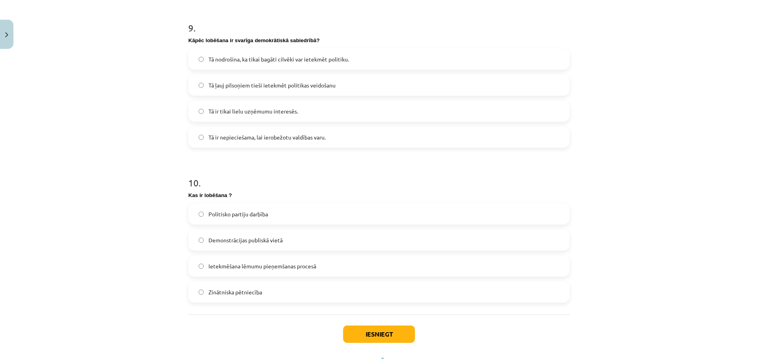
click at [270, 90] on label "Tā ļauj pilsoņiem tieši ietekmēt politikas veidošanu" at bounding box center [379, 85] width 380 height 20
click at [289, 271] on label "Ietekmēšana lēmumu pieņemšanas procesā" at bounding box center [379, 266] width 380 height 20
click at [377, 333] on button "Iesniegt" at bounding box center [379, 334] width 72 height 17
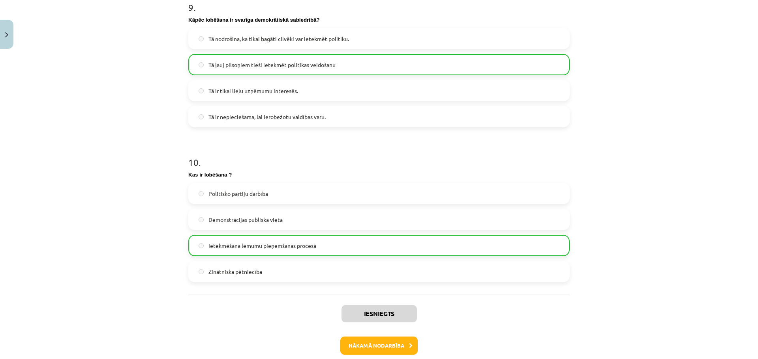
scroll to position [1449, 0]
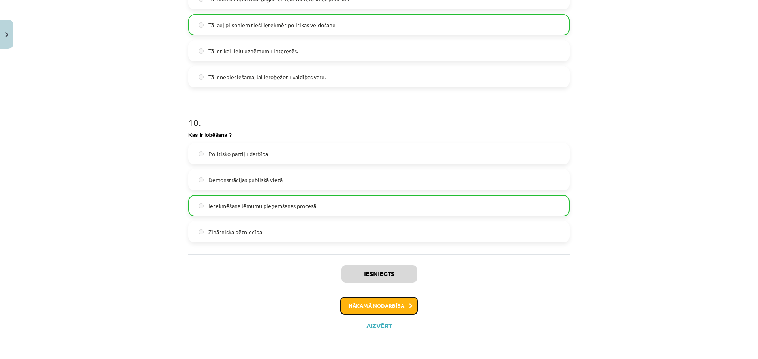
click at [391, 305] on button "Nākamā nodarbība" at bounding box center [378, 306] width 77 height 18
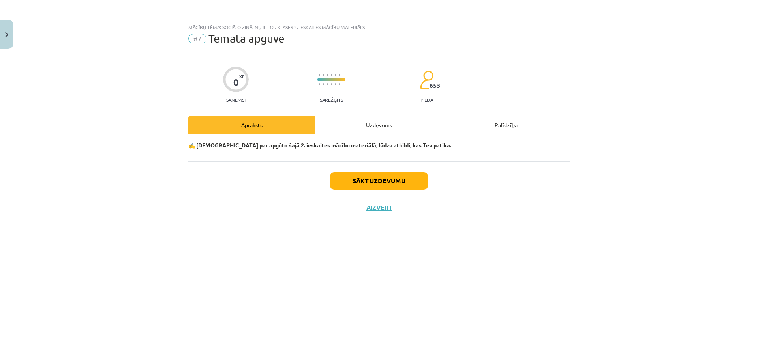
scroll to position [0, 0]
click at [392, 177] on button "Sākt uzdevumu" at bounding box center [379, 180] width 98 height 17
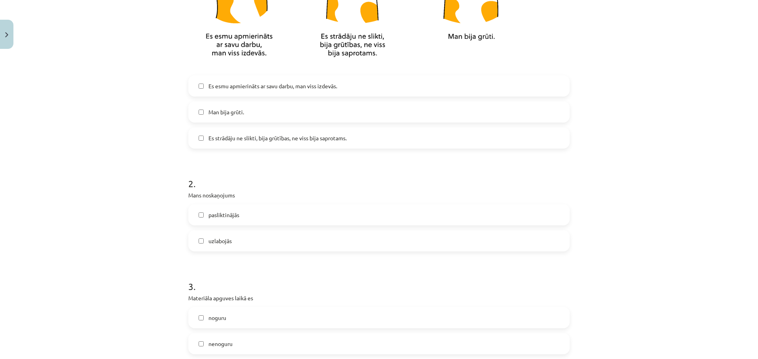
scroll to position [260, 0]
click at [268, 137] on span "Es strādāju ne slikti, bija grūtības, ne viss bija saprotams." at bounding box center [277, 137] width 138 height 8
click at [217, 242] on span "uzlabojās" at bounding box center [219, 240] width 23 height 8
click at [221, 339] on span "nenoguru" at bounding box center [220, 343] width 24 height 8
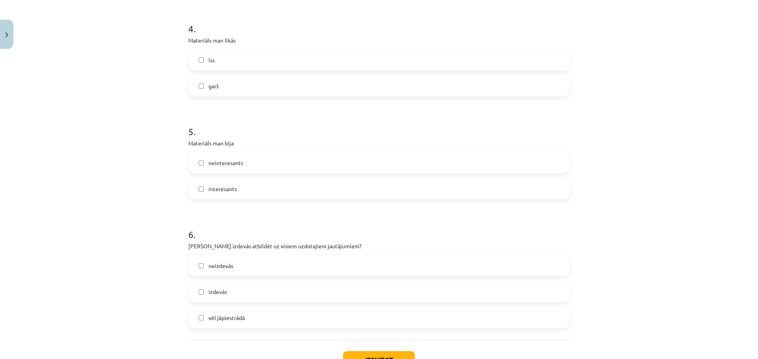
scroll to position [623, 0]
click at [230, 56] on label "īss" at bounding box center [379, 58] width 380 height 20
click at [224, 187] on span "interesants" at bounding box center [222, 187] width 28 height 8
click at [229, 317] on span "vēl jāpiestrādā" at bounding box center [226, 316] width 36 height 8
click at [384, 351] on button "Iesniegt" at bounding box center [379, 357] width 72 height 17
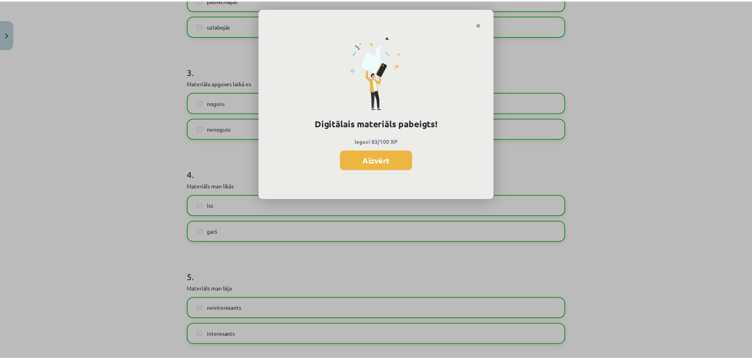
scroll to position [358, 0]
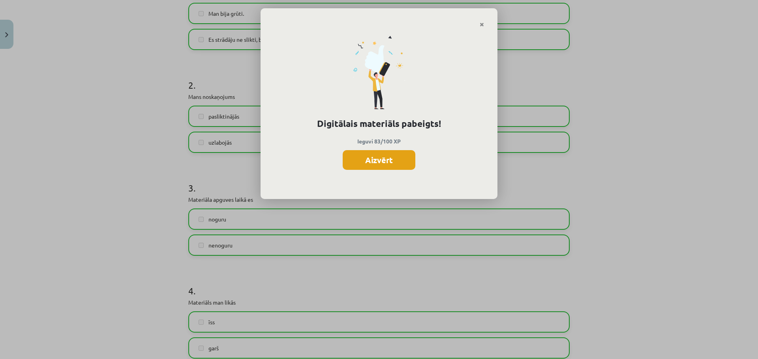
click at [372, 165] on button "Aizvērt" at bounding box center [378, 160] width 73 height 20
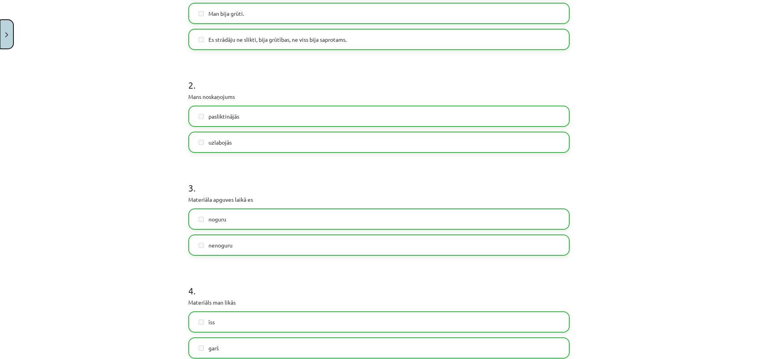
click at [9, 36] on button "Close" at bounding box center [6, 34] width 13 height 29
click at [39, 142] on span "[DEMOGRAPHIC_DATA]" at bounding box center [51, 143] width 62 height 7
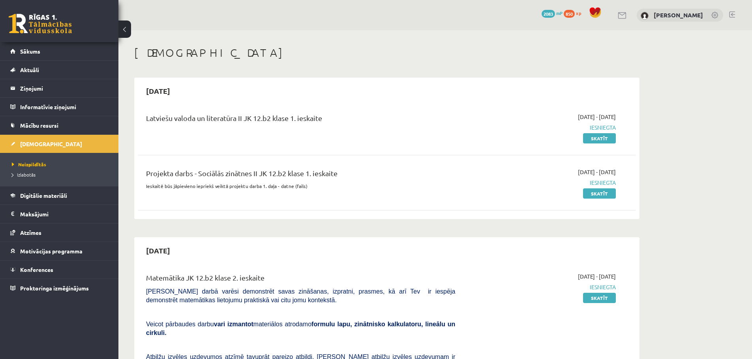
click at [729, 12] on link at bounding box center [732, 14] width 6 height 6
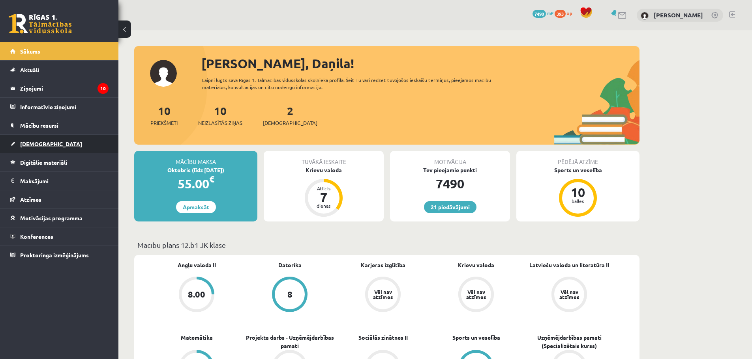
click at [36, 143] on span "[DEMOGRAPHIC_DATA]" at bounding box center [51, 143] width 62 height 7
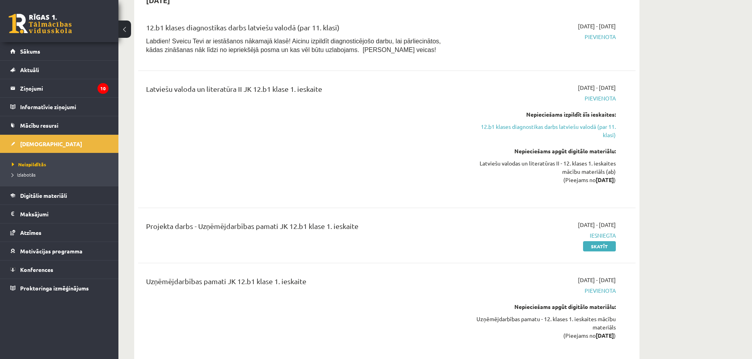
scroll to position [375, 0]
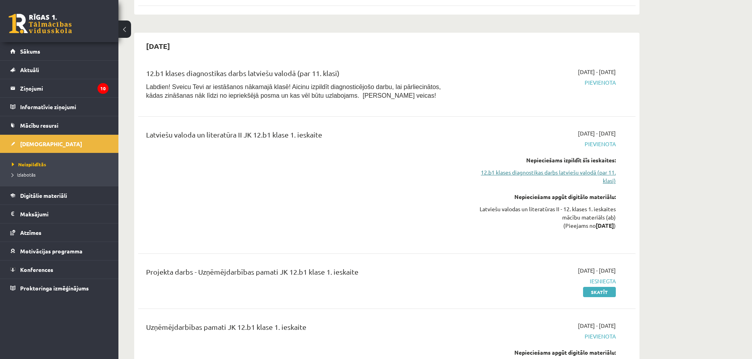
click at [608, 176] on link "12.b1 klases diagnostikas darbs latviešu valodā (par 11. klasi)" at bounding box center [541, 176] width 149 height 17
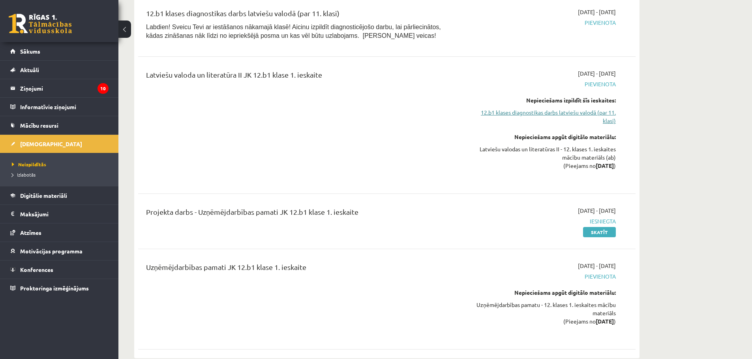
click at [601, 113] on link "12.b1 klases diagnostikas darbs latviešu valodā (par 11. klasi)" at bounding box center [541, 117] width 149 height 17
click at [604, 113] on link "12.b1 klases diagnostikas darbs latviešu valodā (par 11. klasi)" at bounding box center [541, 117] width 149 height 17
click at [608, 114] on link "12.b1 klases diagnostikas darbs latviešu valodā (par 11. klasi)" at bounding box center [541, 117] width 149 height 17
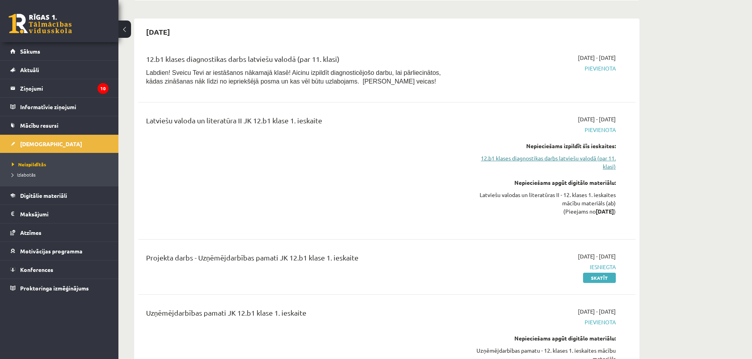
click at [595, 159] on link "12.b1 klases diagnostikas darbs latviešu valodā (par 11. klasi)" at bounding box center [541, 162] width 149 height 17
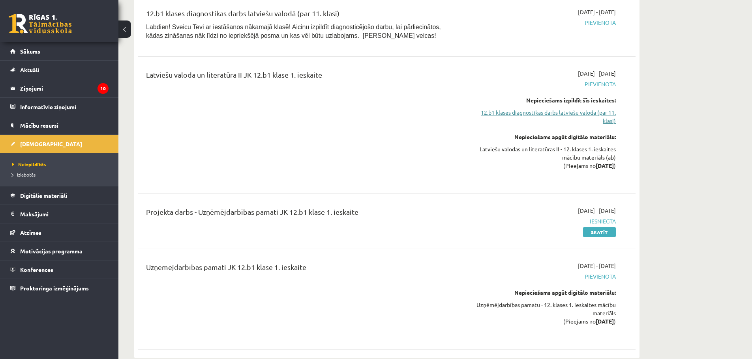
click at [604, 114] on link "12.b1 klases diagnostikas darbs latviešu valodā (par 11. klasi)" at bounding box center [541, 117] width 149 height 17
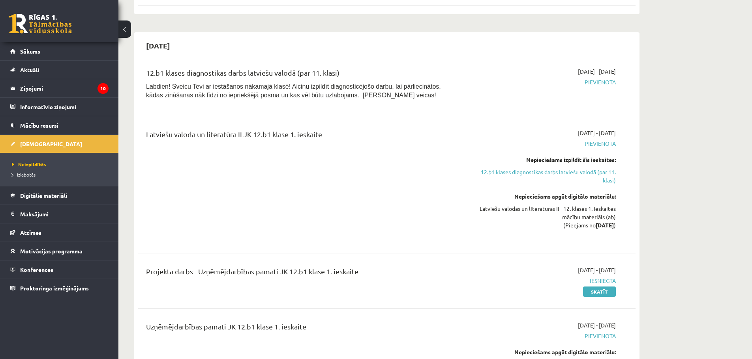
scroll to position [367, 0]
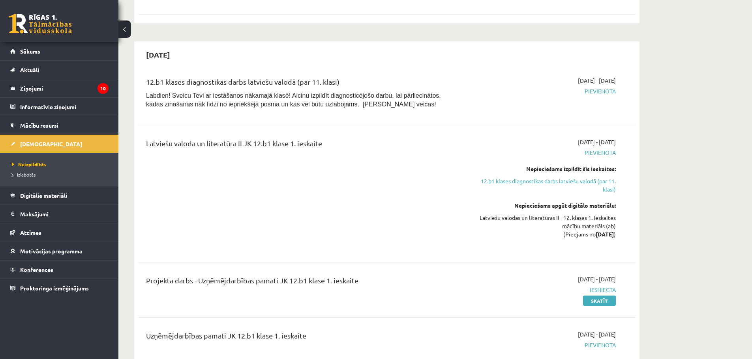
click at [383, 204] on div "Latviešu valoda un literatūra II JK 12.b1 klase 1. ieskaite" at bounding box center [300, 194] width 321 height 112
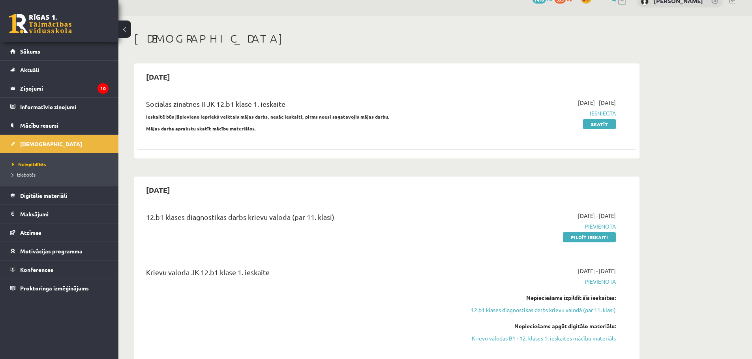
scroll to position [0, 0]
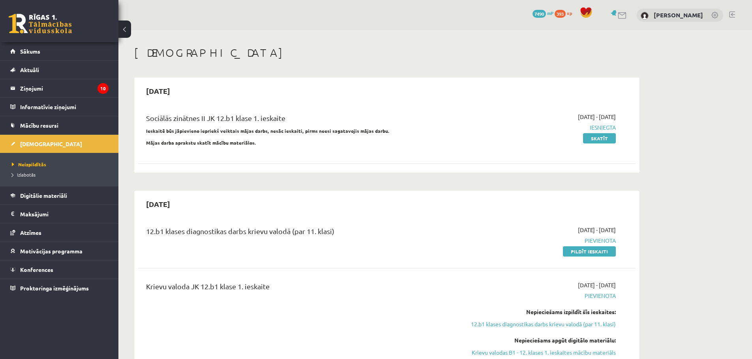
click at [730, 15] on link at bounding box center [732, 14] width 6 height 6
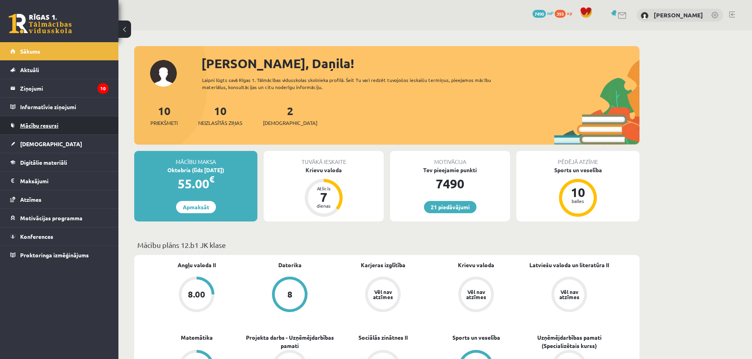
click at [39, 133] on link "Mācību resursi" at bounding box center [59, 125] width 98 height 18
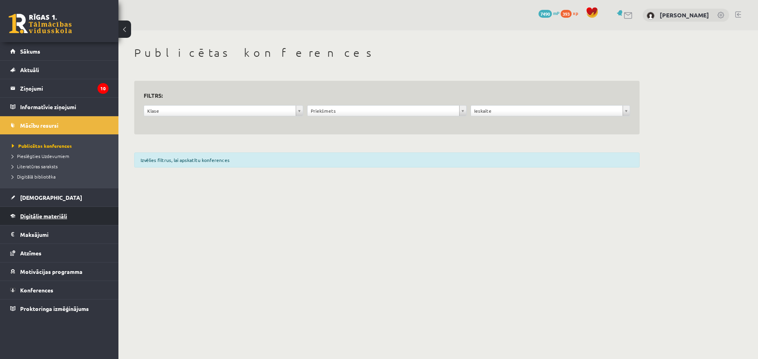
click at [40, 214] on span "Digitālie materiāli" at bounding box center [43, 216] width 47 height 7
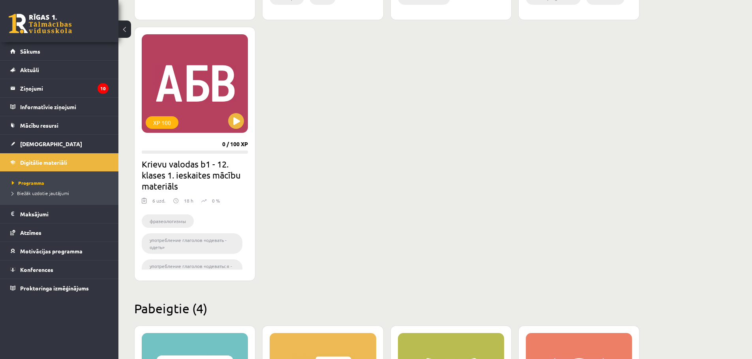
scroll to position [935, 0]
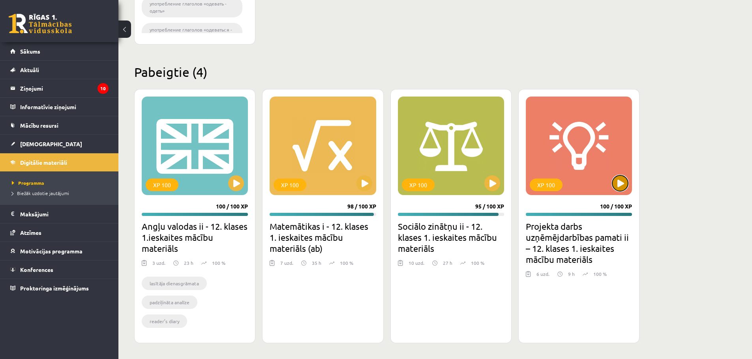
click at [620, 186] on button at bounding box center [620, 184] width 16 height 16
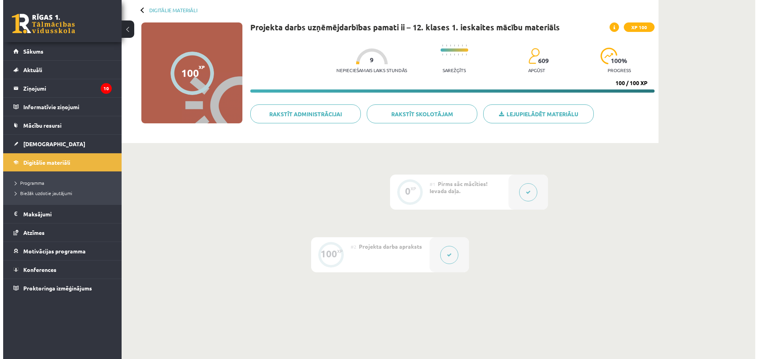
scroll to position [89, 0]
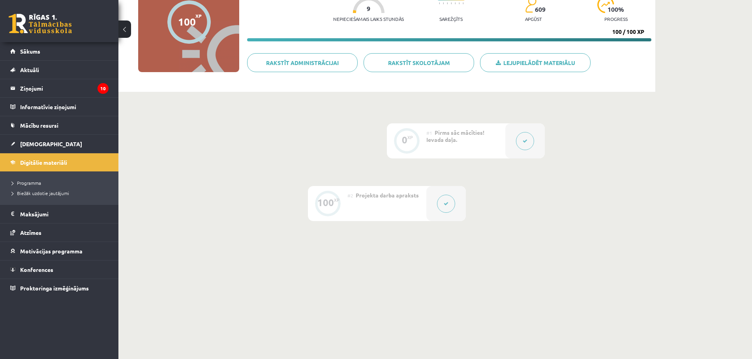
click at [444, 205] on icon at bounding box center [446, 204] width 5 height 5
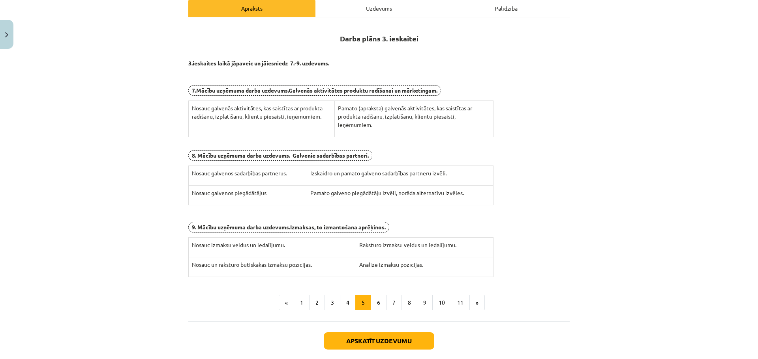
scroll to position [117, 0]
click at [346, 309] on button "4" at bounding box center [348, 303] width 16 height 16
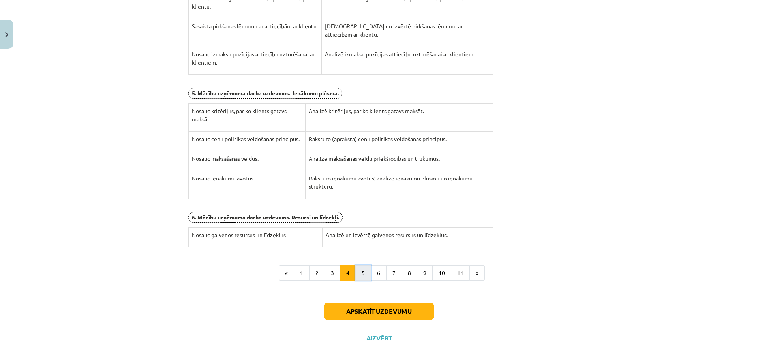
click at [362, 271] on button "5" at bounding box center [363, 274] width 16 height 16
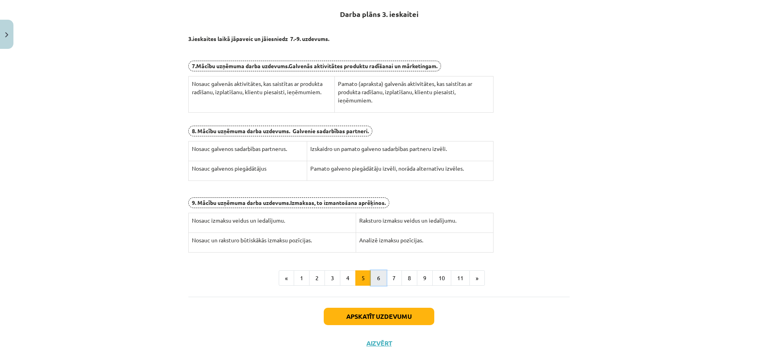
click at [372, 277] on button "6" at bounding box center [379, 279] width 16 height 16
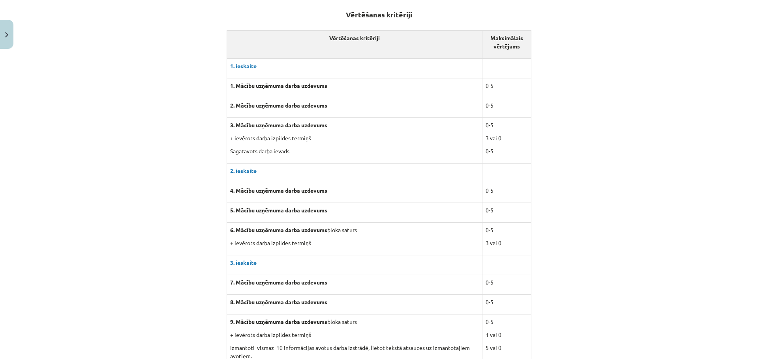
scroll to position [0, 0]
